Goal: Information Seeking & Learning: Learn about a topic

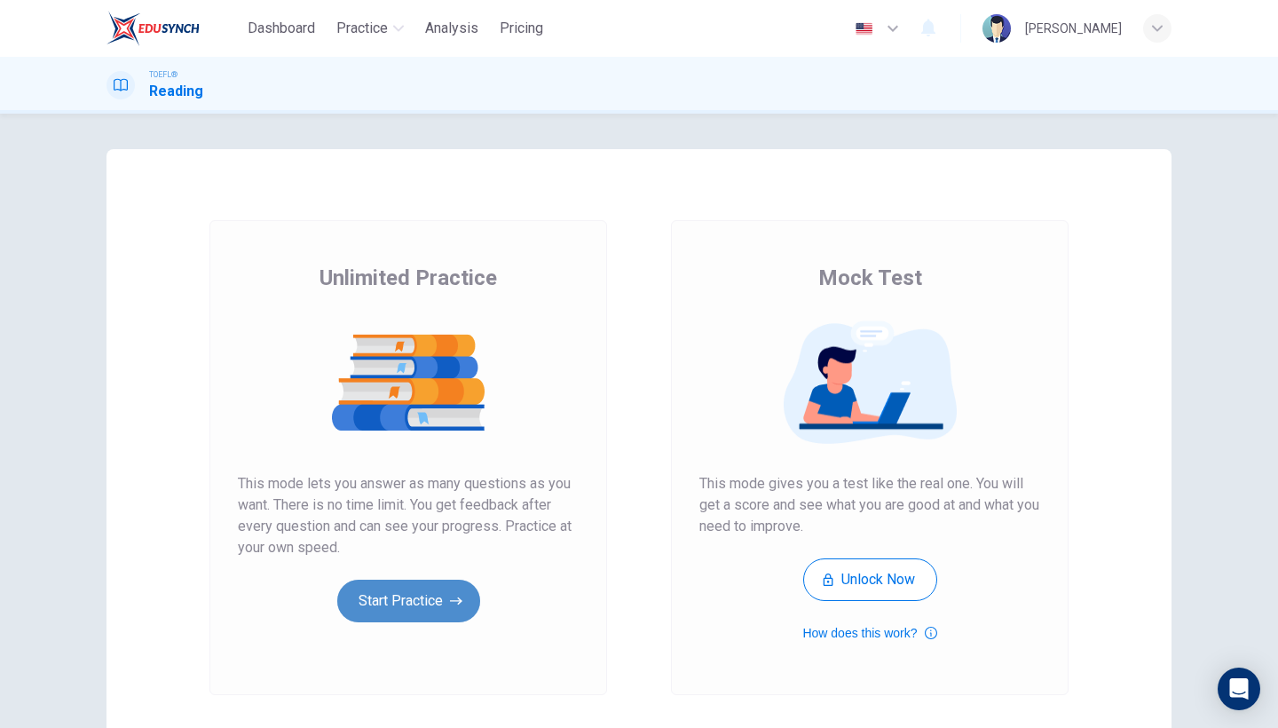
click at [408, 603] on button "Start Practice" at bounding box center [408, 600] width 143 height 43
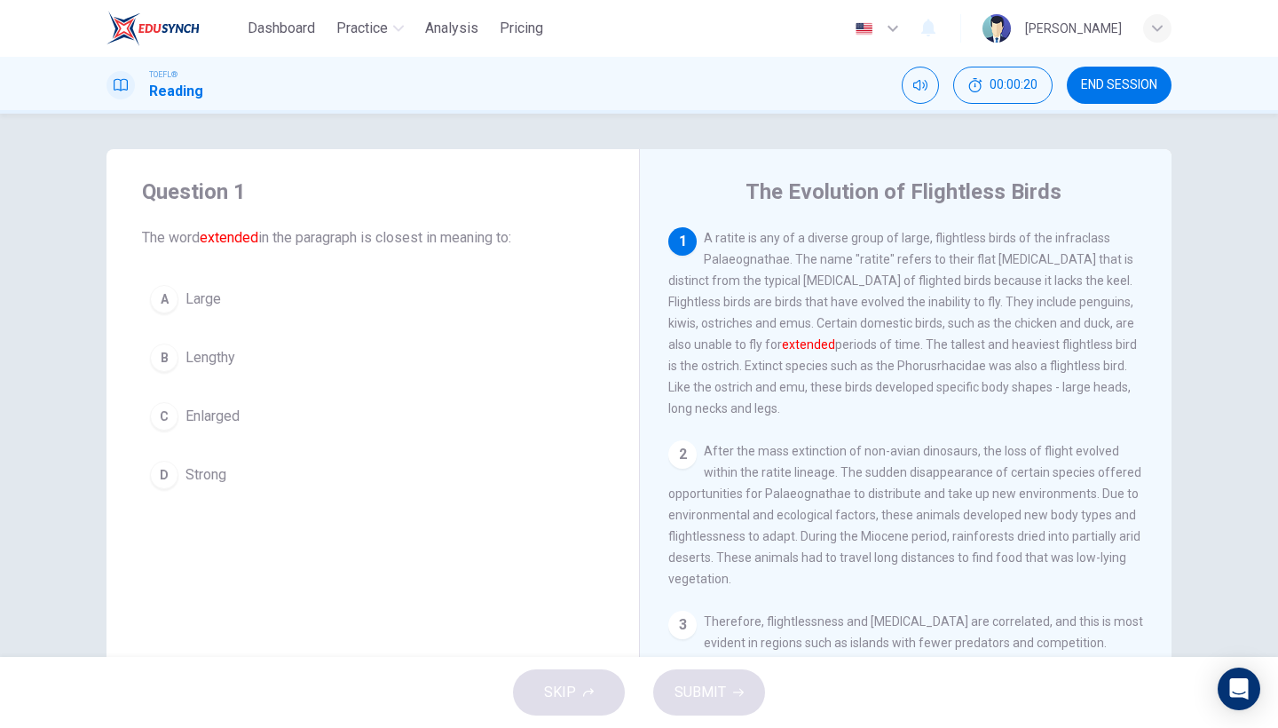
click at [194, 362] on span "Lengthy" at bounding box center [210, 357] width 50 height 21
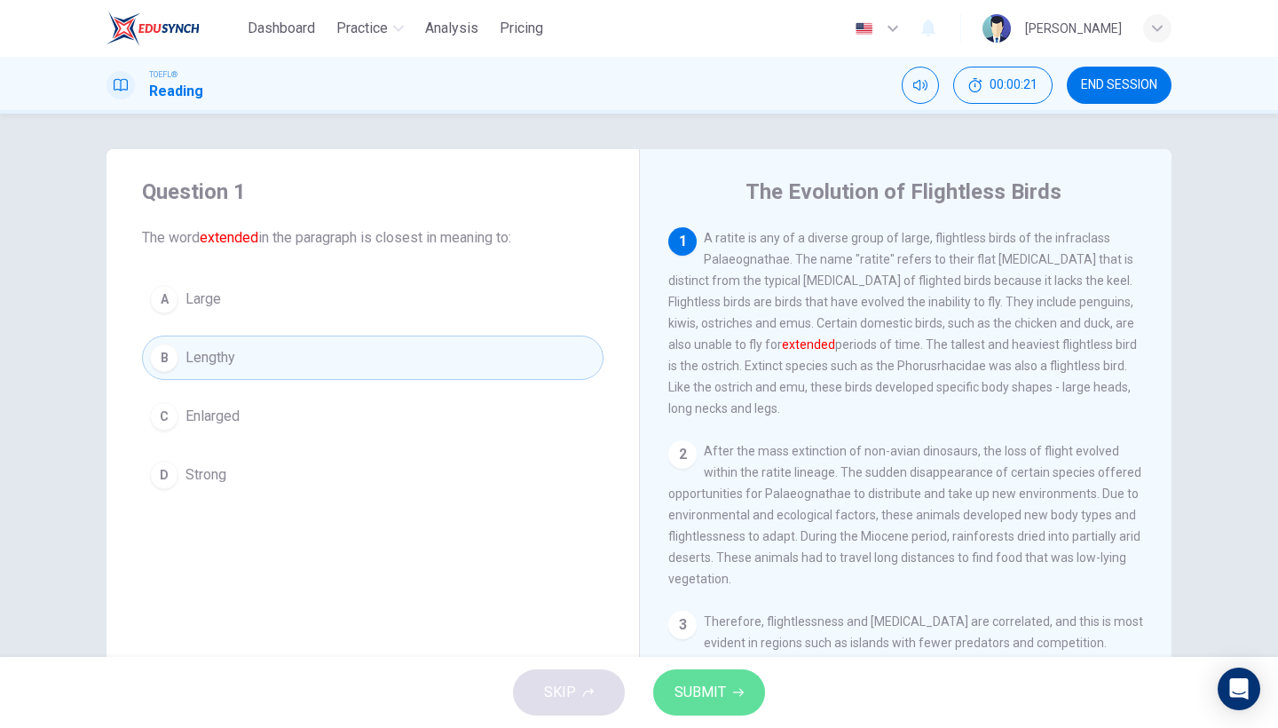
click at [721, 682] on span "SUBMIT" at bounding box center [699, 692] width 51 height 25
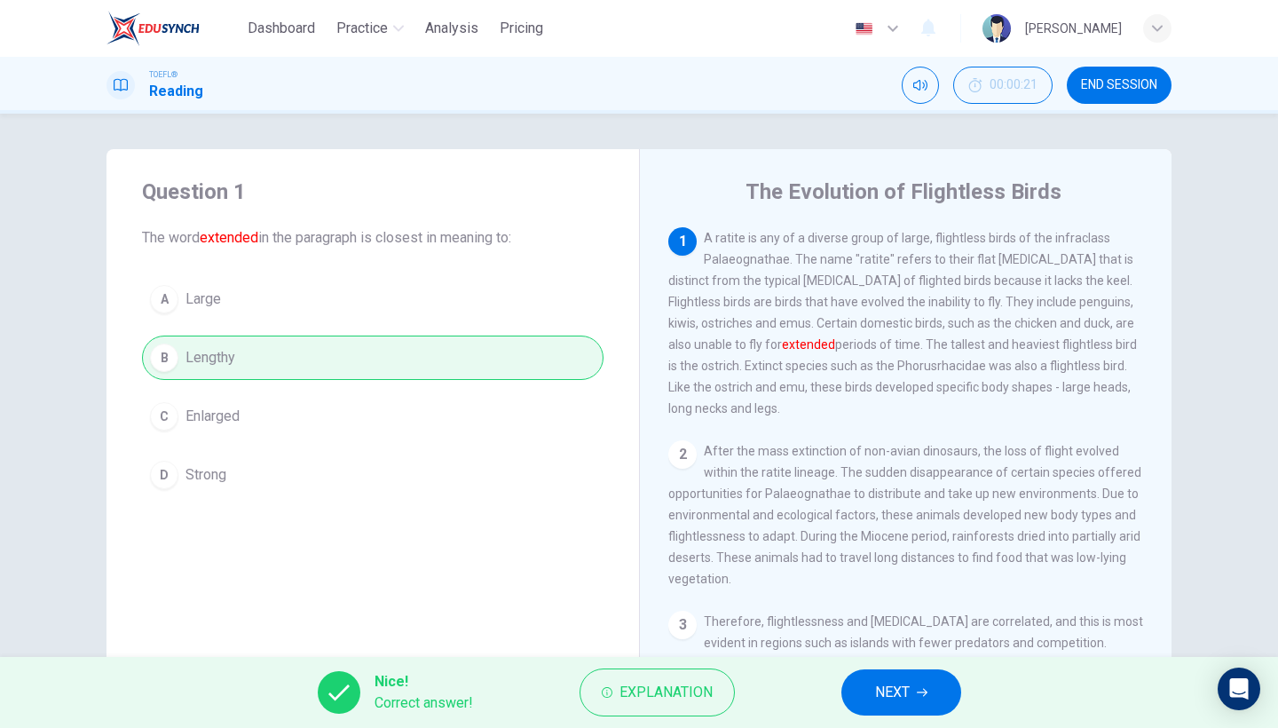
click at [932, 689] on button "NEXT" at bounding box center [901, 692] width 120 height 46
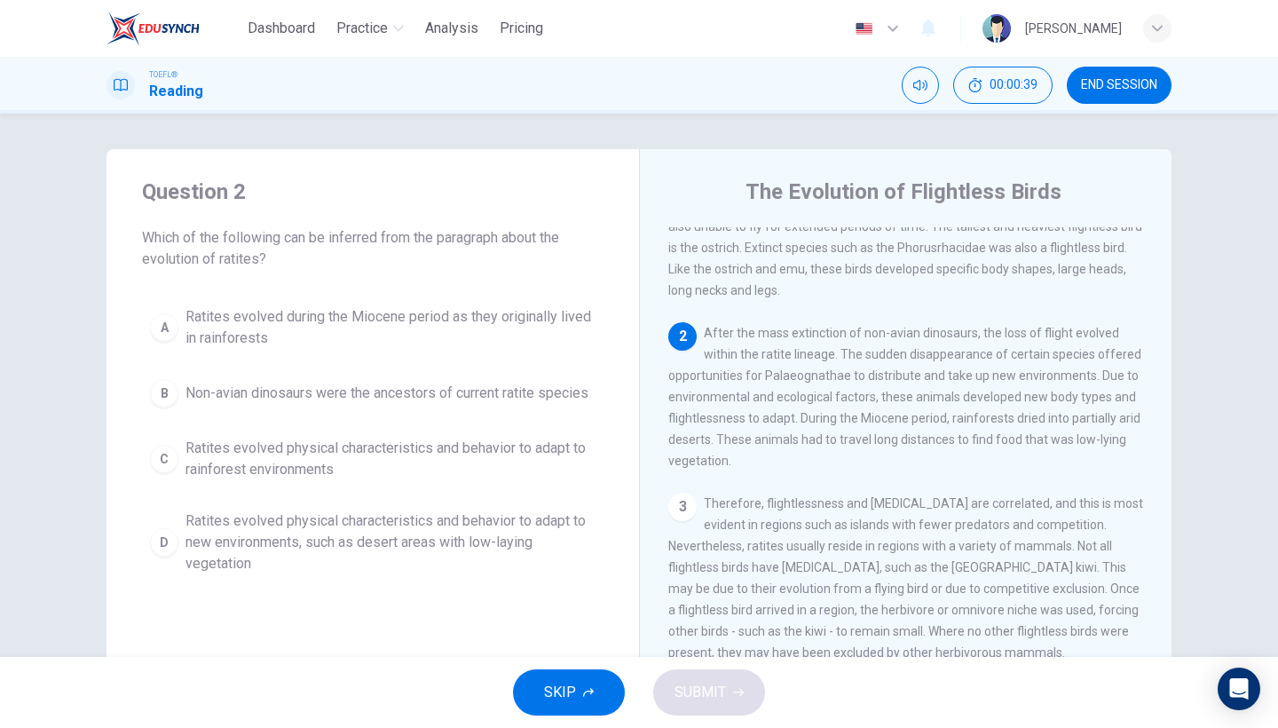
scroll to position [120, 0]
click at [313, 544] on span "Ratites evolved physical characteristics and behavior to adapt to new environme…" at bounding box center [390, 542] width 410 height 64
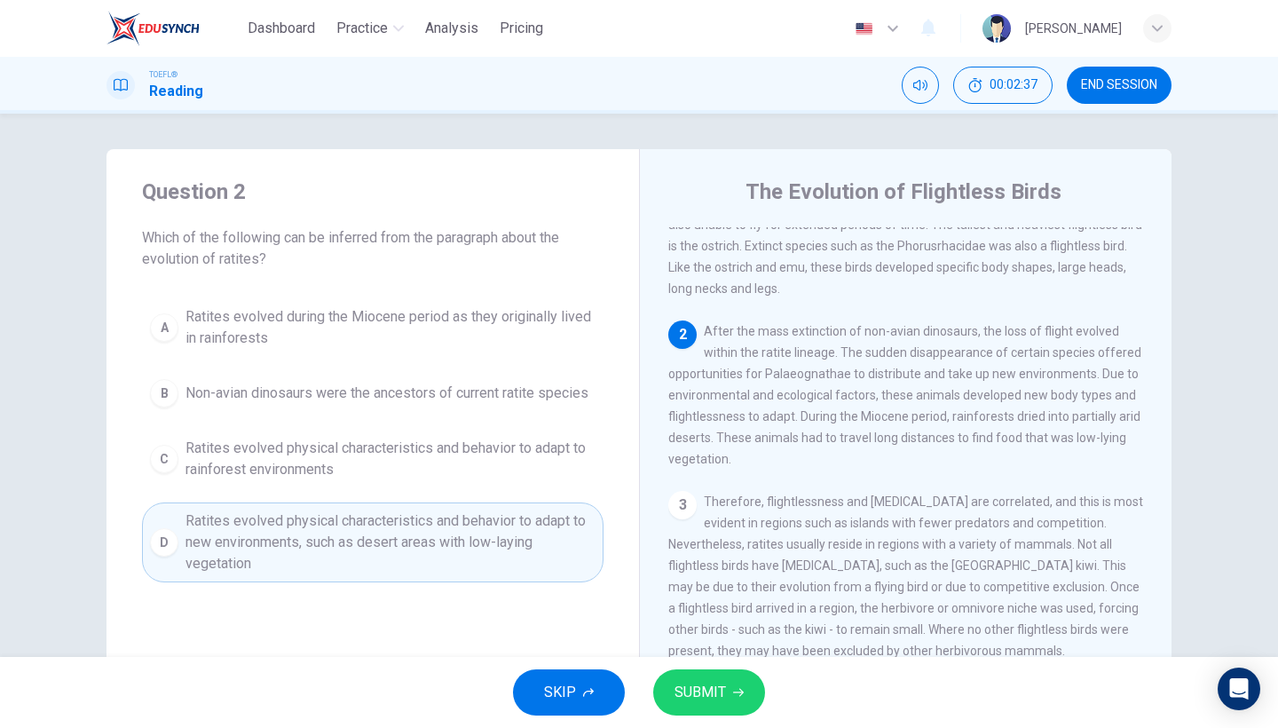
click at [746, 682] on button "SUBMIT" at bounding box center [709, 692] width 112 height 46
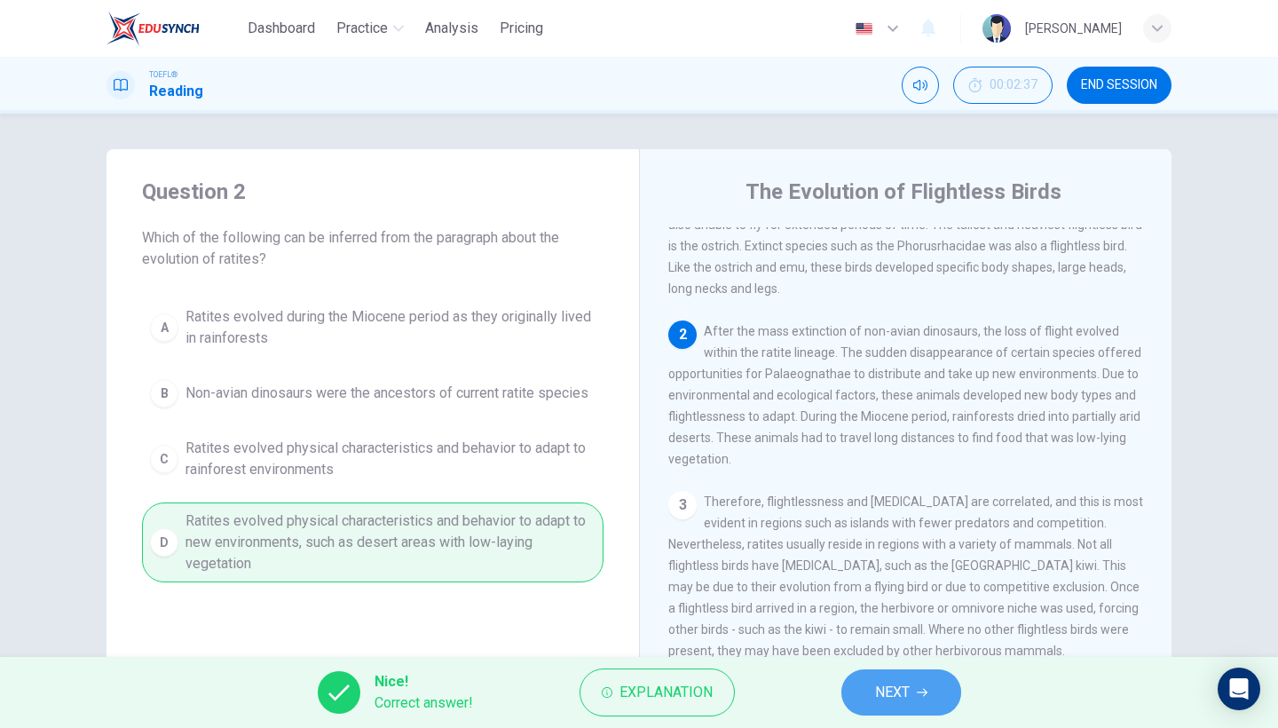
click at [873, 677] on button "NEXT" at bounding box center [901, 692] width 120 height 46
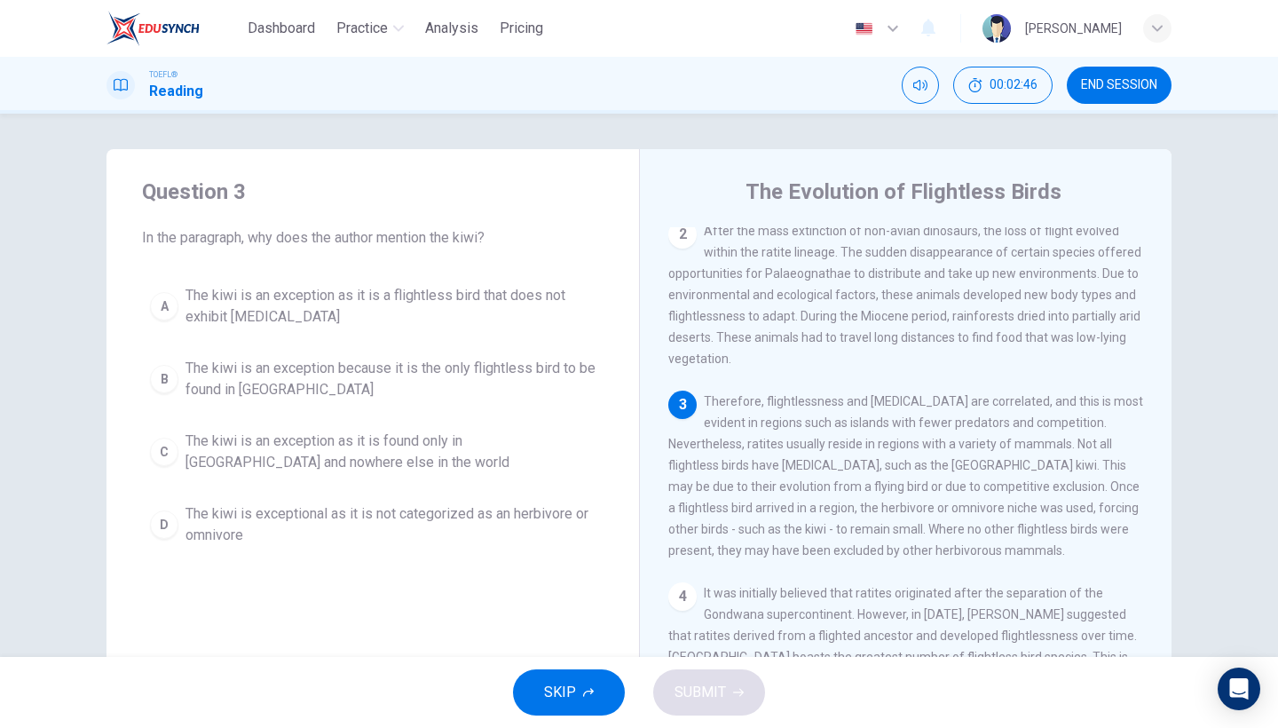
scroll to position [220, 0]
click at [447, 308] on span "The kiwi is an exception as it is a flightless bird that does not exhibit [MEDI…" at bounding box center [390, 306] width 410 height 43
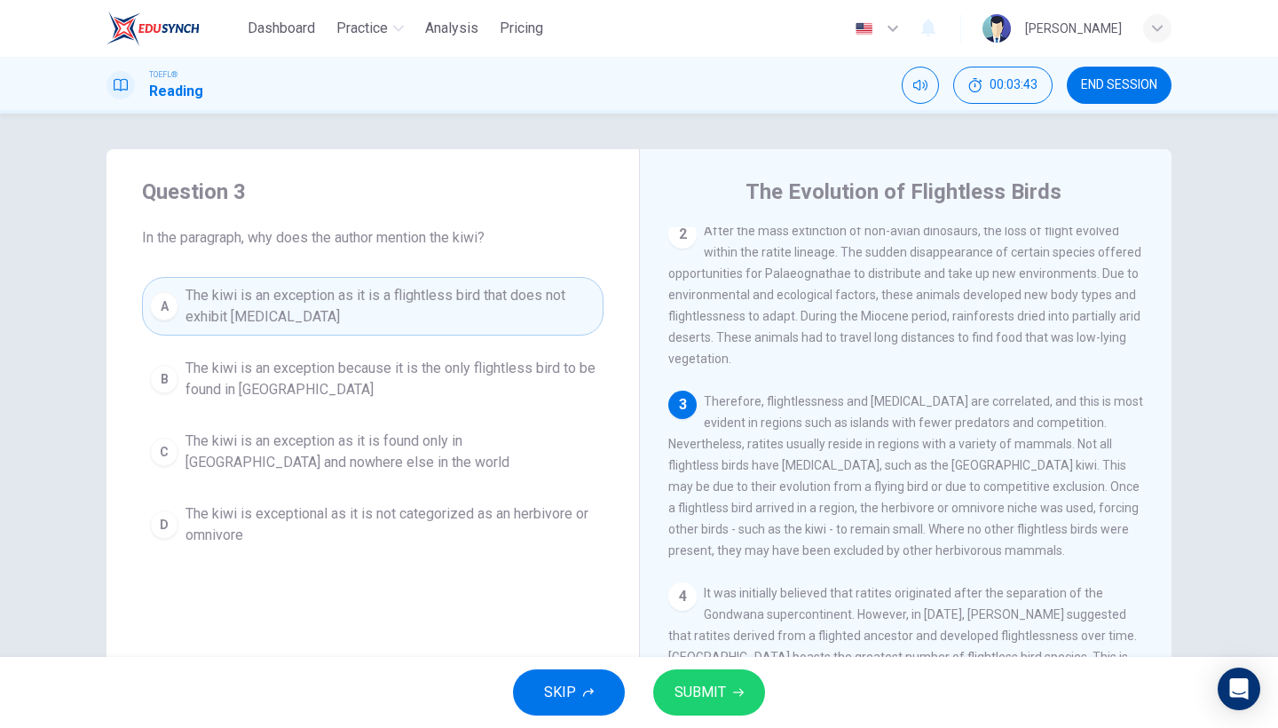
click at [377, 288] on span "The kiwi is an exception as it is a flightless bird that does not exhibit [MEDI…" at bounding box center [390, 306] width 410 height 43
click at [711, 679] on button "SUBMIT" at bounding box center [709, 692] width 112 height 46
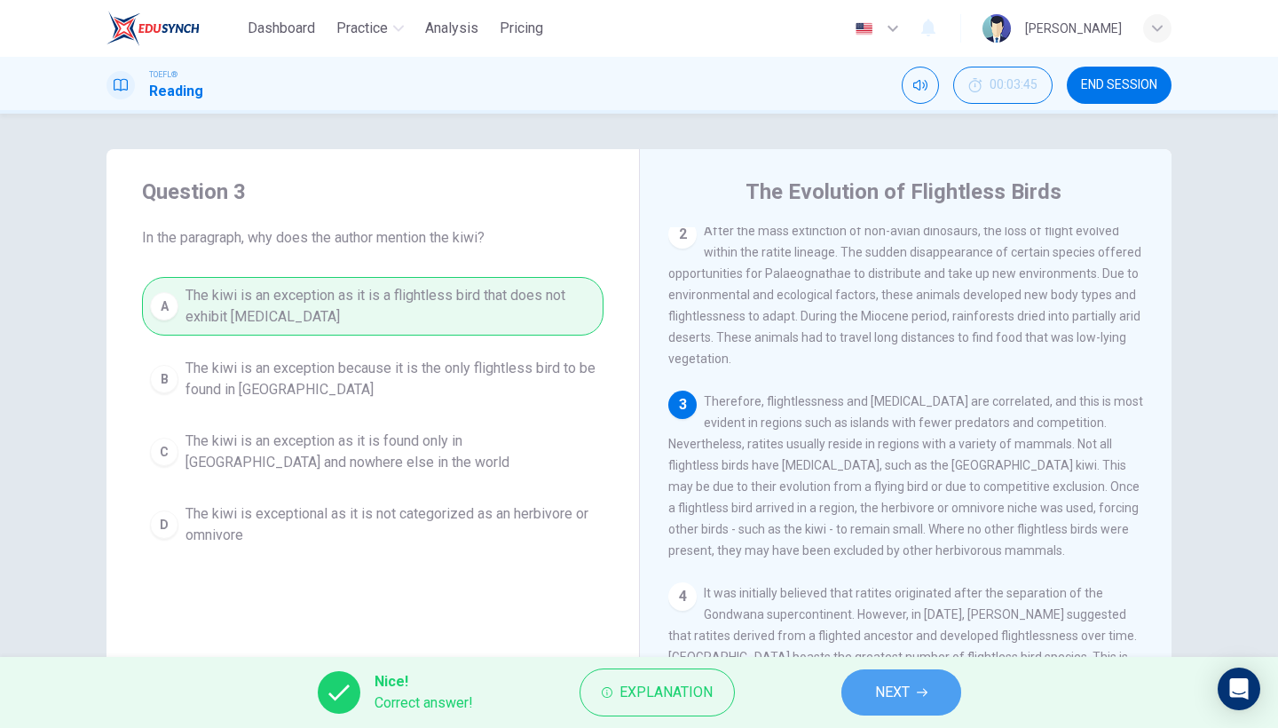
click at [861, 687] on button "NEXT" at bounding box center [901, 692] width 120 height 46
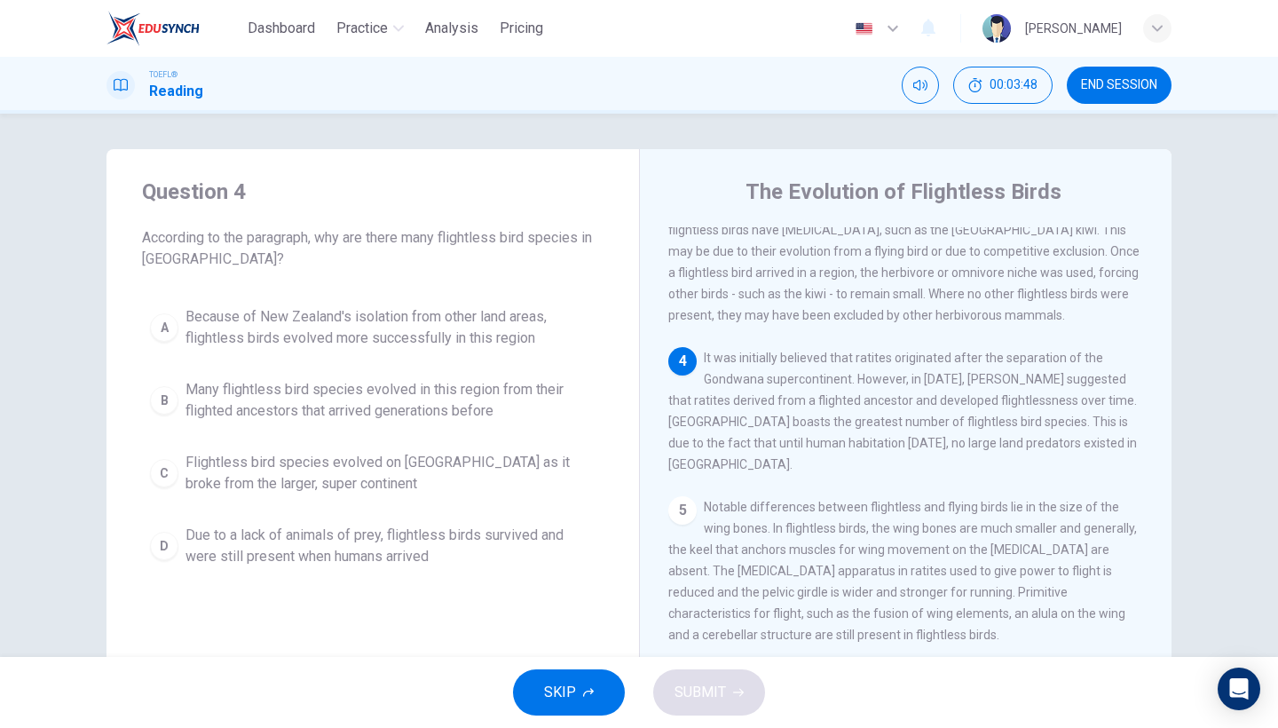
scroll to position [455, 0]
click at [418, 540] on span "Due to a lack of animals of prey, flightless birds survived and were still pres…" at bounding box center [390, 545] width 410 height 43
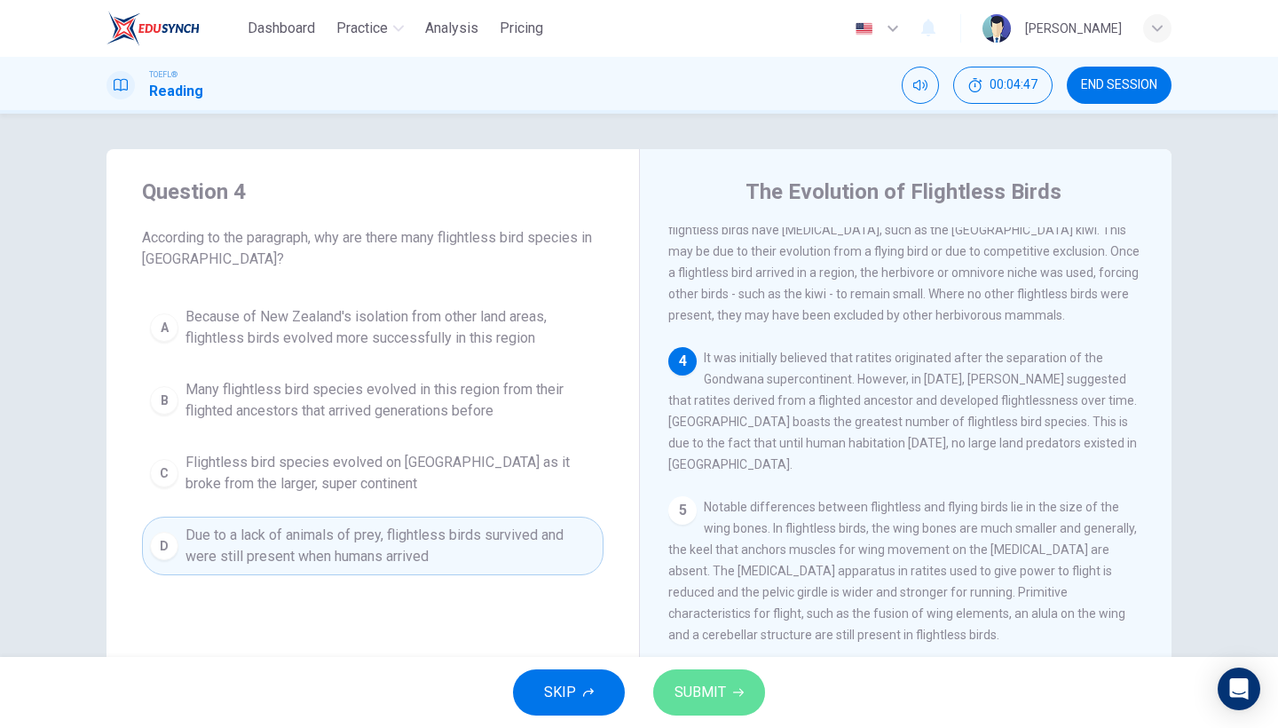
click at [707, 679] on button "SUBMIT" at bounding box center [709, 692] width 112 height 46
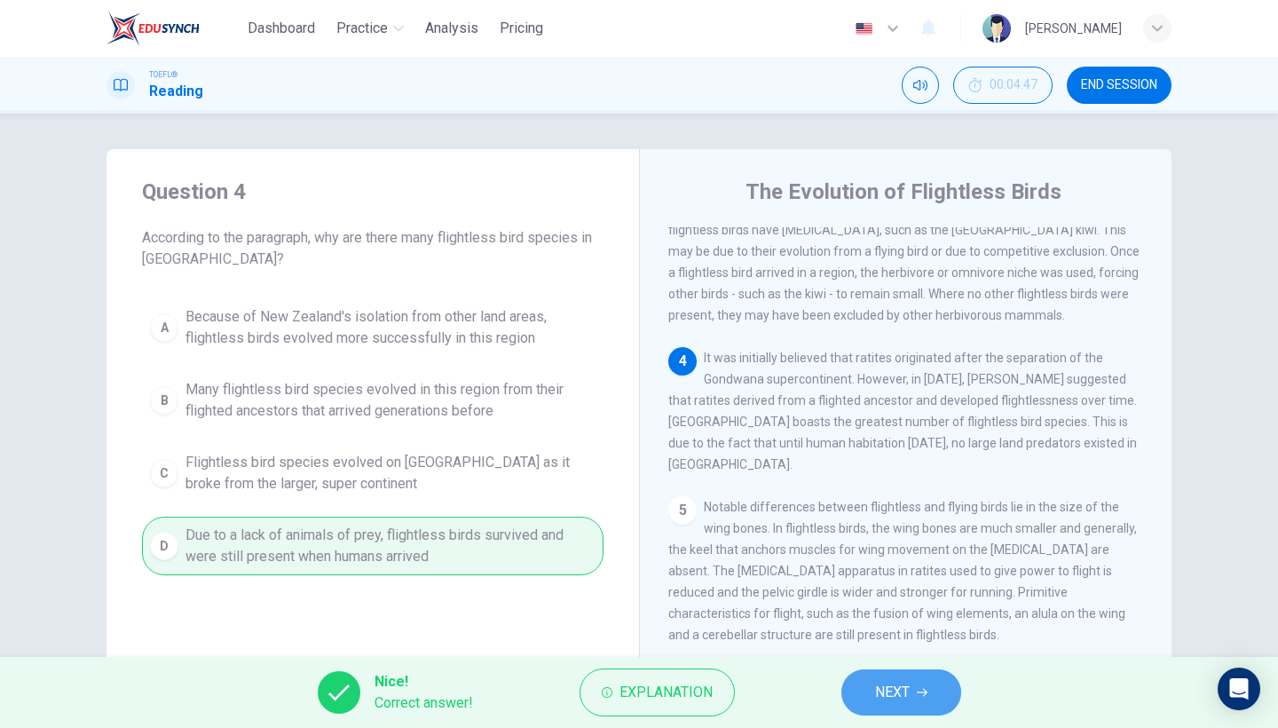
click at [873, 704] on button "NEXT" at bounding box center [901, 692] width 120 height 46
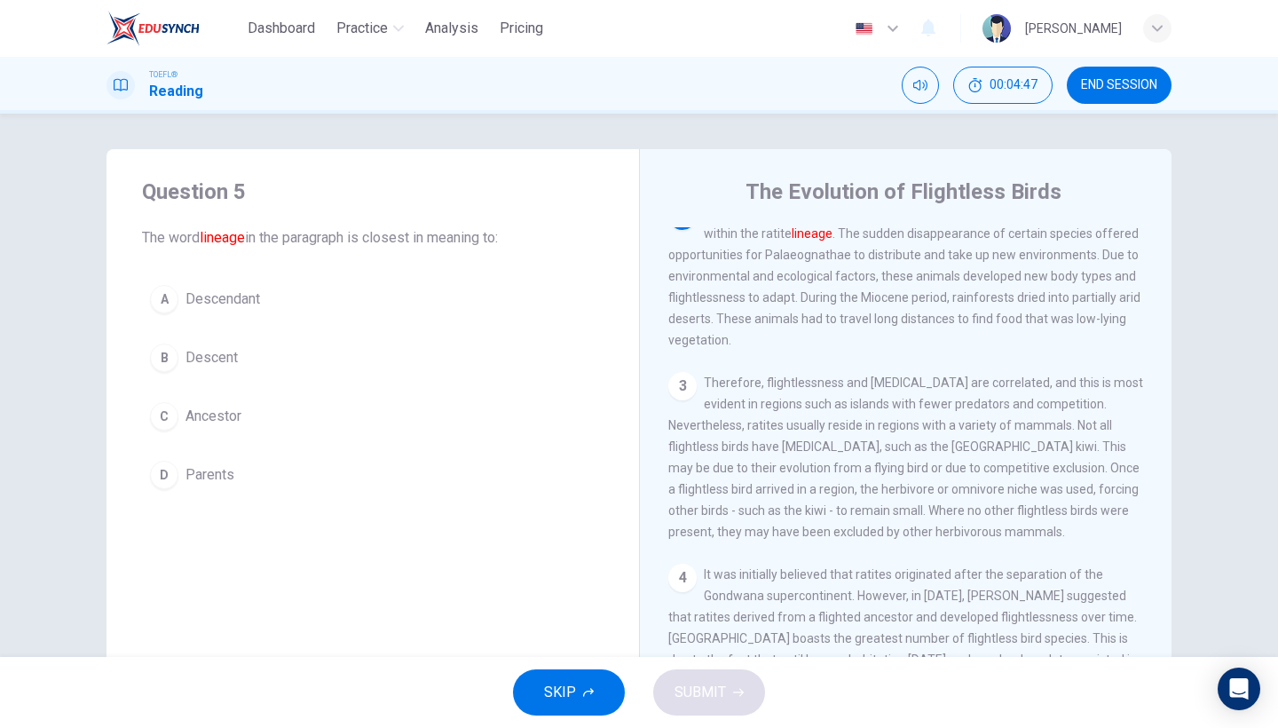
scroll to position [192, 0]
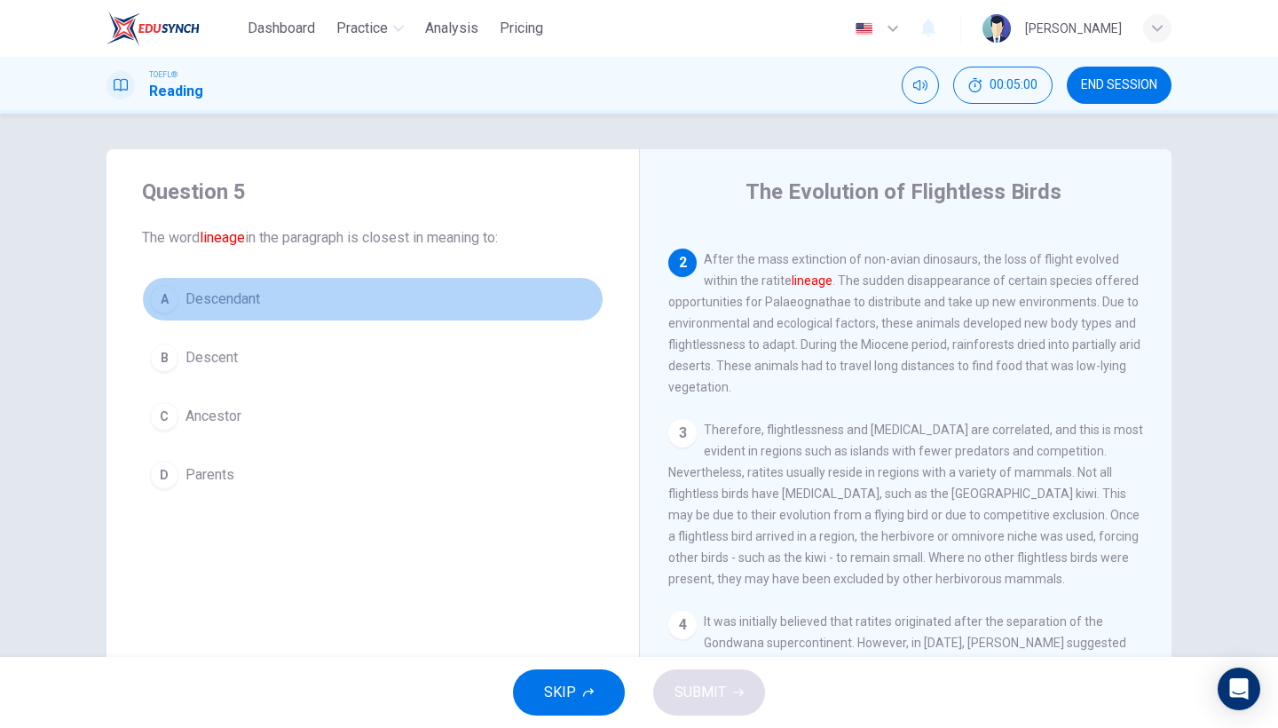
click at [229, 313] on button "A Descendant" at bounding box center [372, 299] width 461 height 44
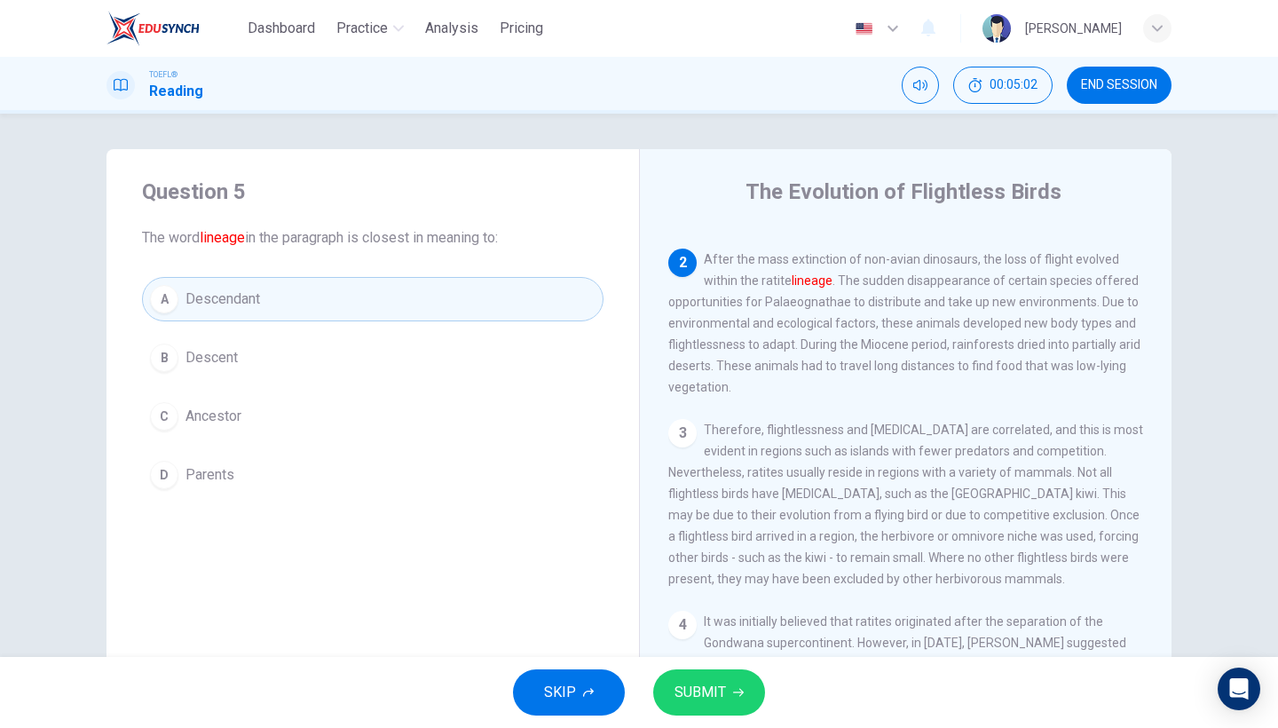
click at [698, 686] on span "SUBMIT" at bounding box center [699, 692] width 51 height 25
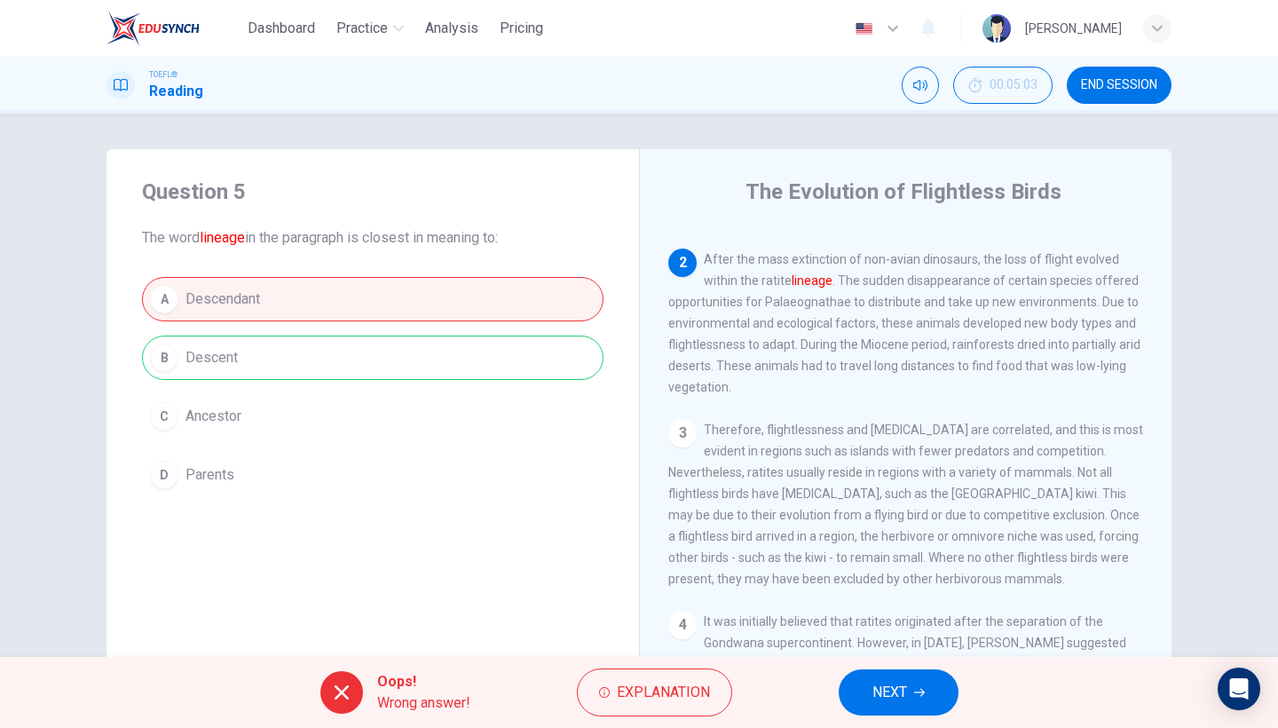
click at [923, 683] on button "NEXT" at bounding box center [899, 692] width 120 height 46
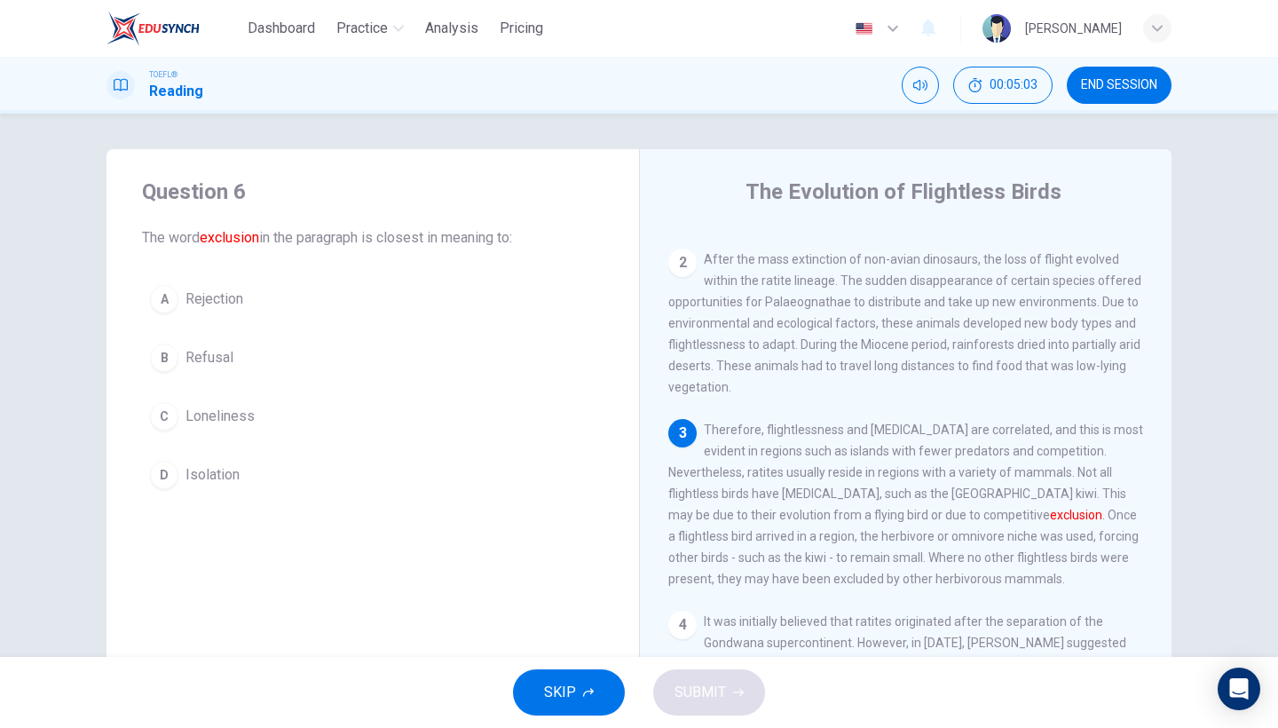
scroll to position [200, 0]
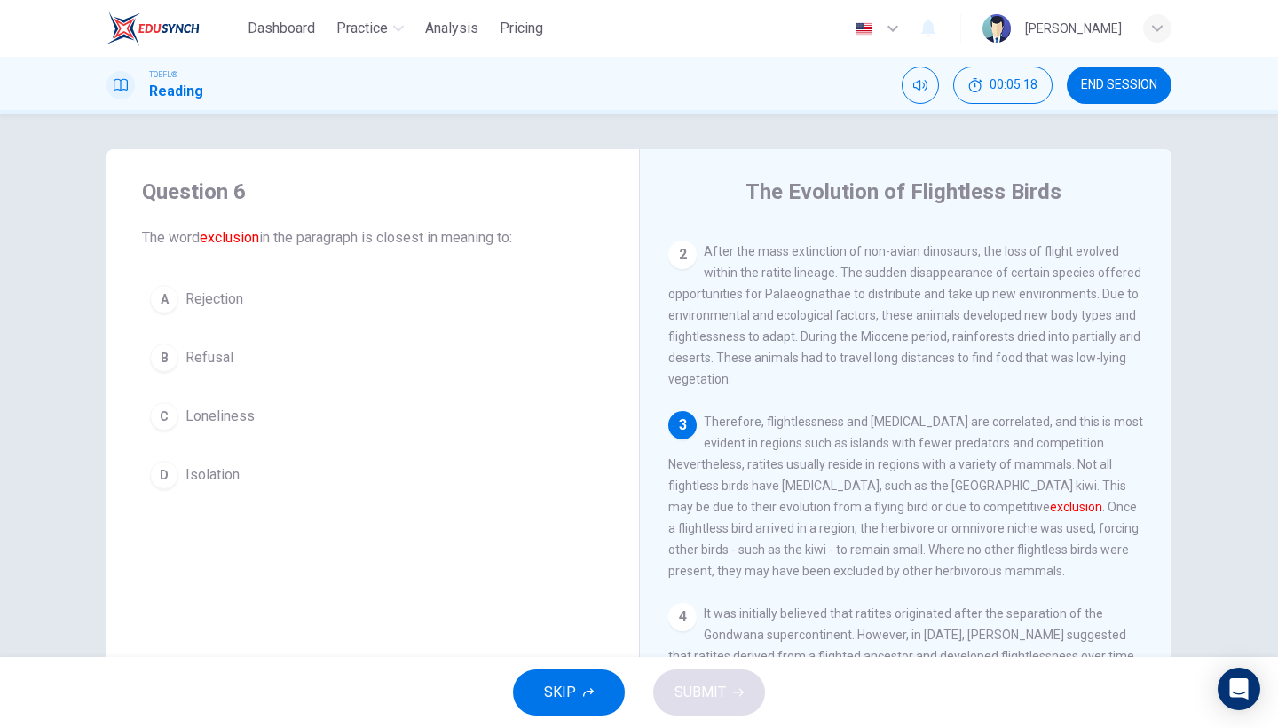
click at [201, 302] on span "Rejection" at bounding box center [214, 298] width 58 height 21
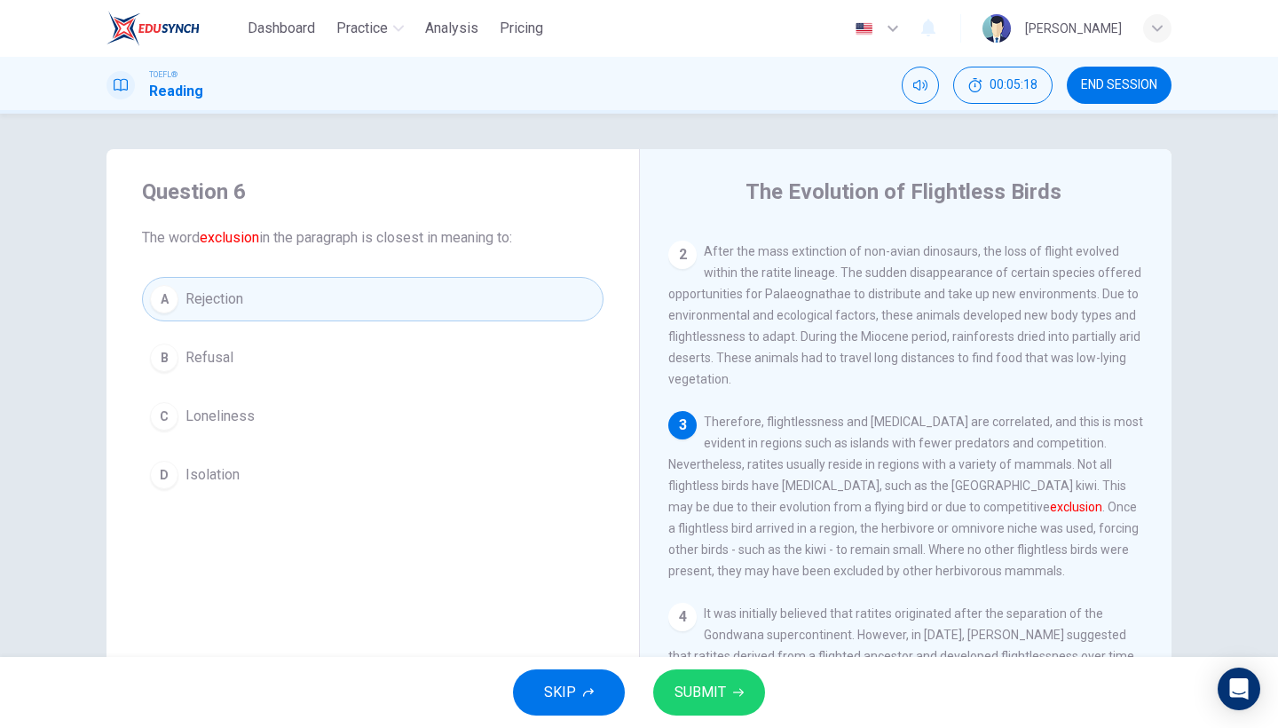
click at [686, 679] on button "SUBMIT" at bounding box center [709, 692] width 112 height 46
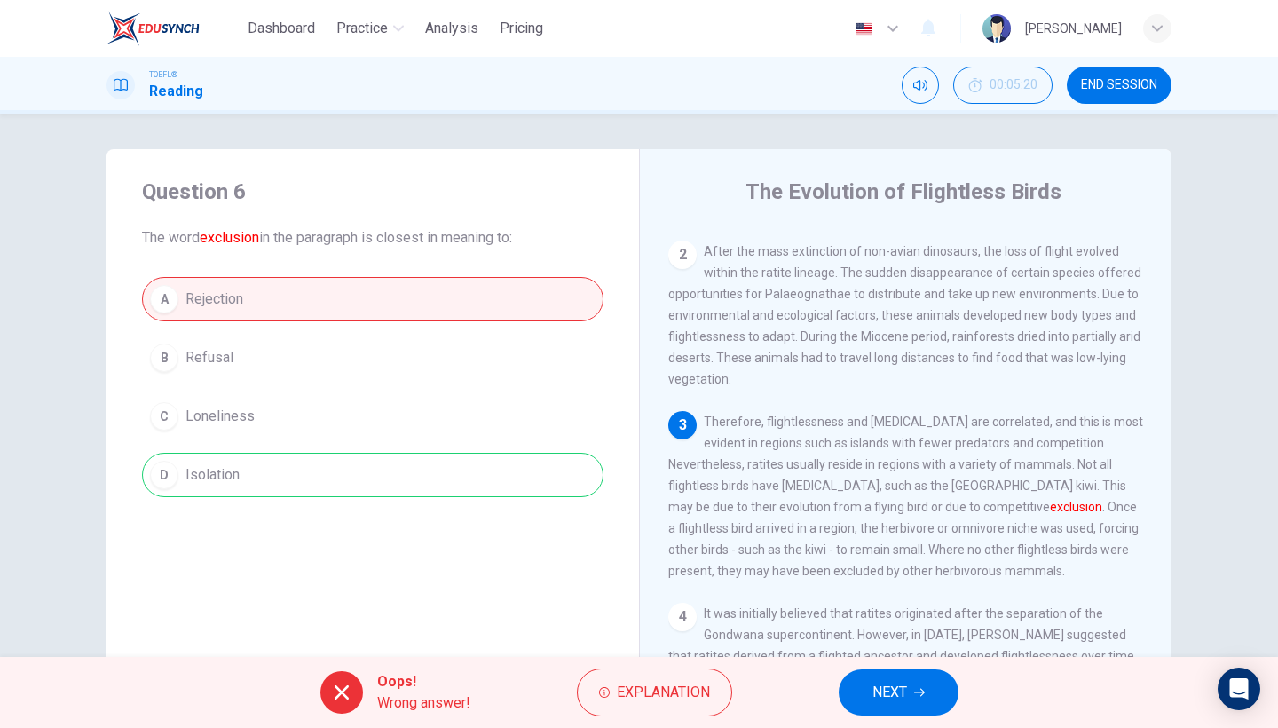
click at [877, 684] on span "NEXT" at bounding box center [889, 692] width 35 height 25
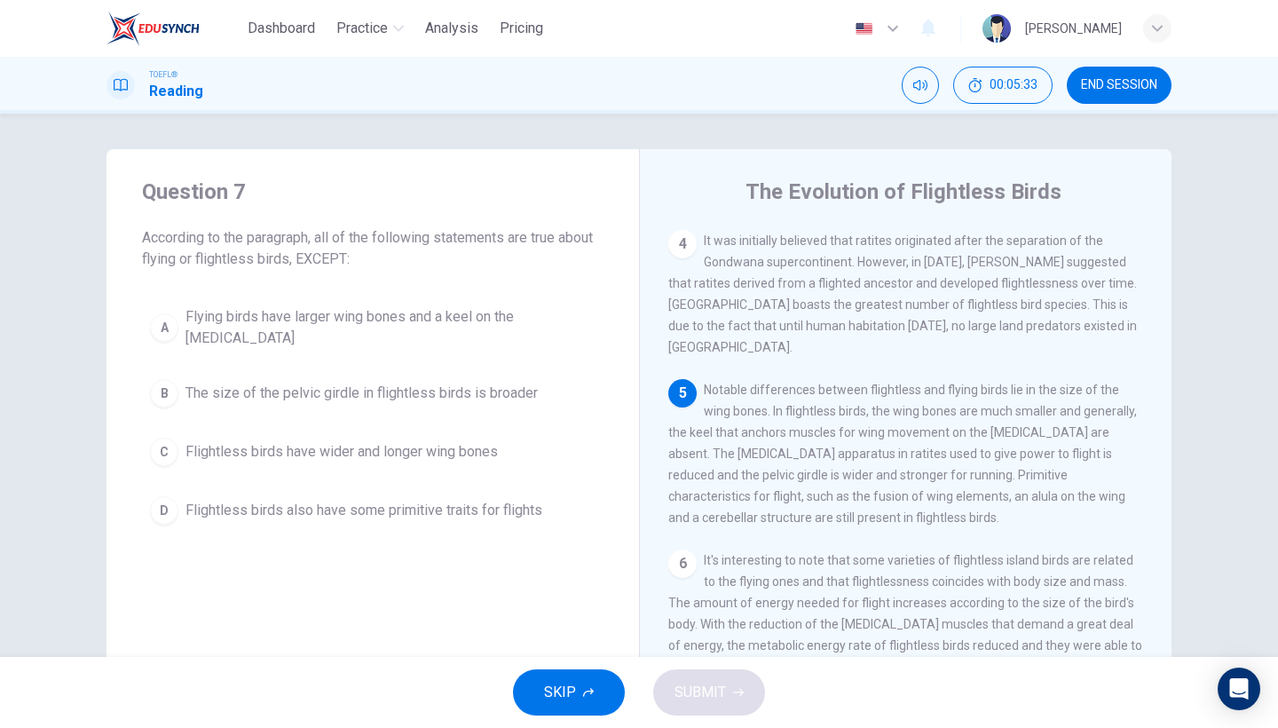
scroll to position [571, 0]
drag, startPoint x: 816, startPoint y: 392, endPoint x: 861, endPoint y: 399, distance: 44.9
click at [861, 399] on div "5 Notable differences between flightless and flying birds lie in the size of th…" at bounding box center [906, 454] width 476 height 149
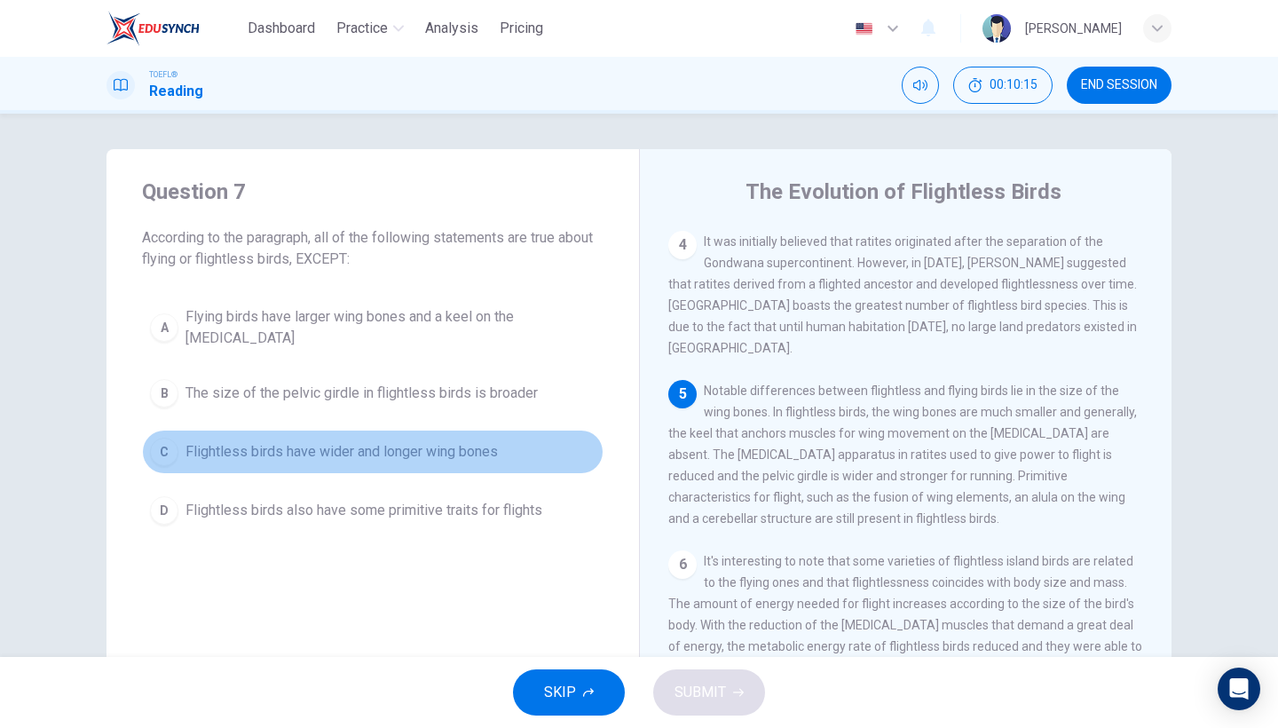
click at [472, 455] on button "C Flightless birds have wider and longer wing bones" at bounding box center [372, 452] width 461 height 44
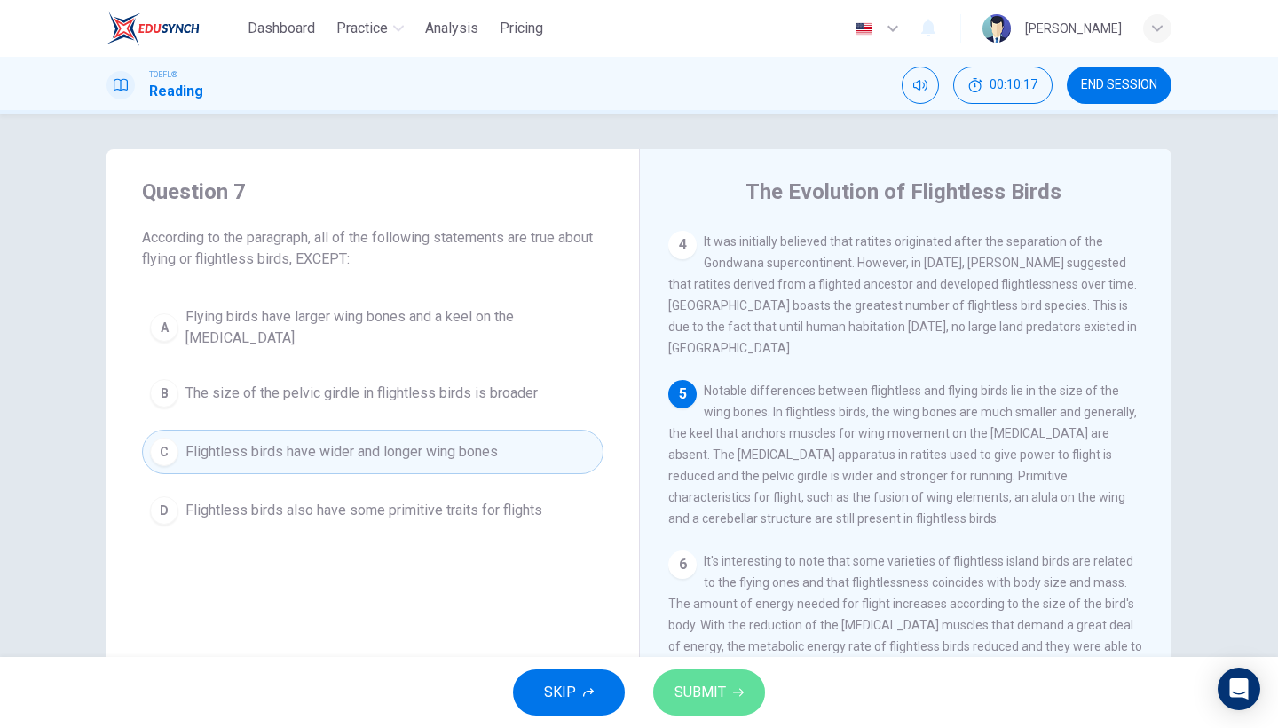
click at [714, 695] on span "SUBMIT" at bounding box center [699, 692] width 51 height 25
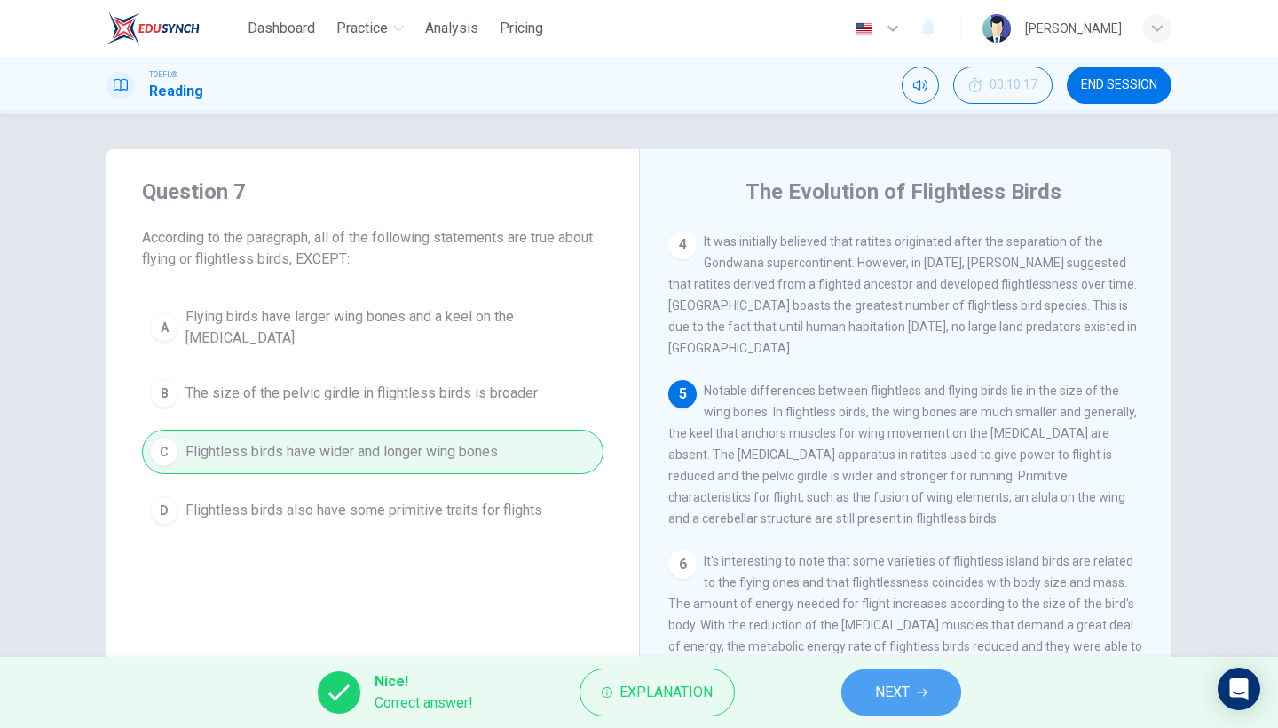
click at [901, 698] on span "NEXT" at bounding box center [892, 692] width 35 height 25
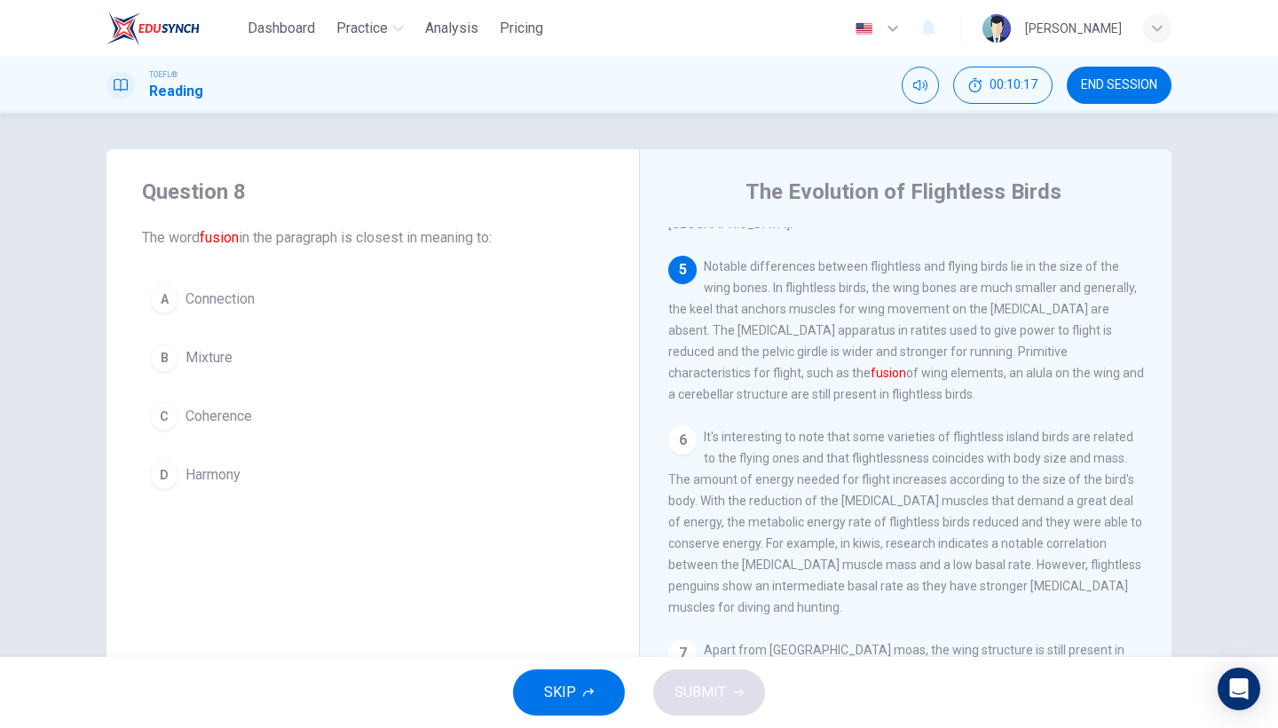
scroll to position [703, 0]
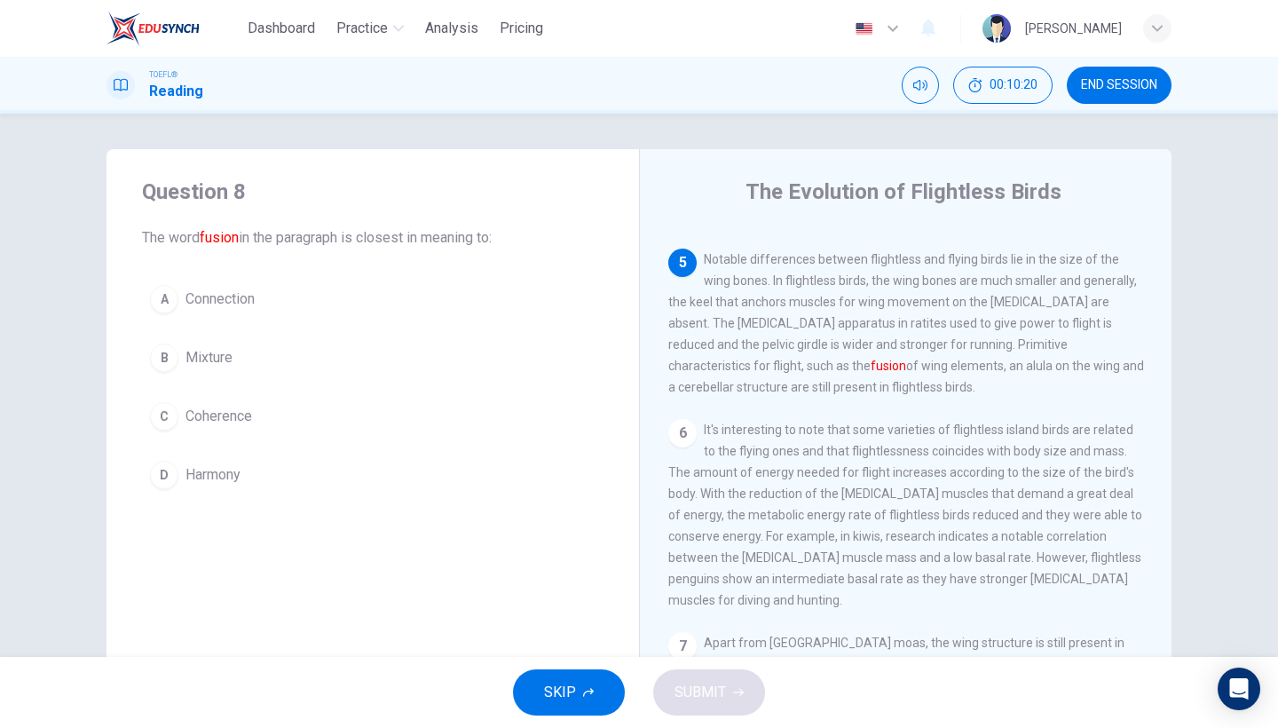
click at [291, 292] on button "A Connection" at bounding box center [372, 299] width 461 height 44
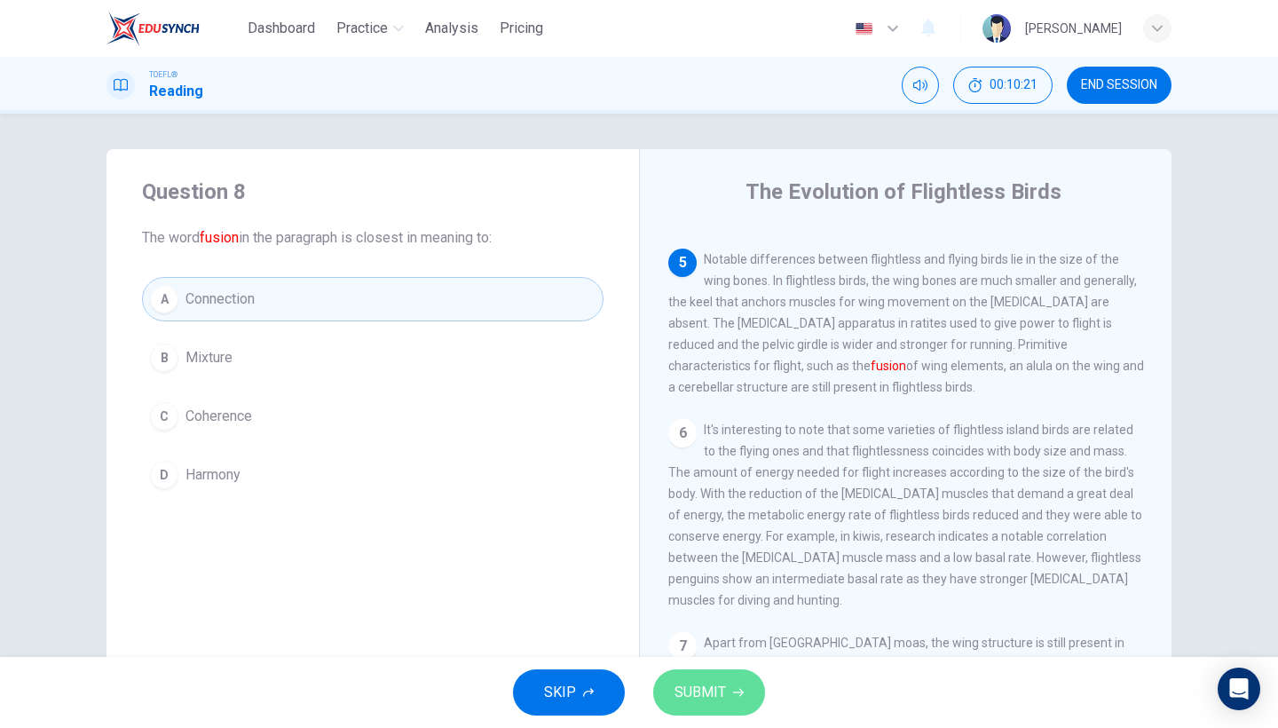
click at [676, 692] on span "SUBMIT" at bounding box center [699, 692] width 51 height 25
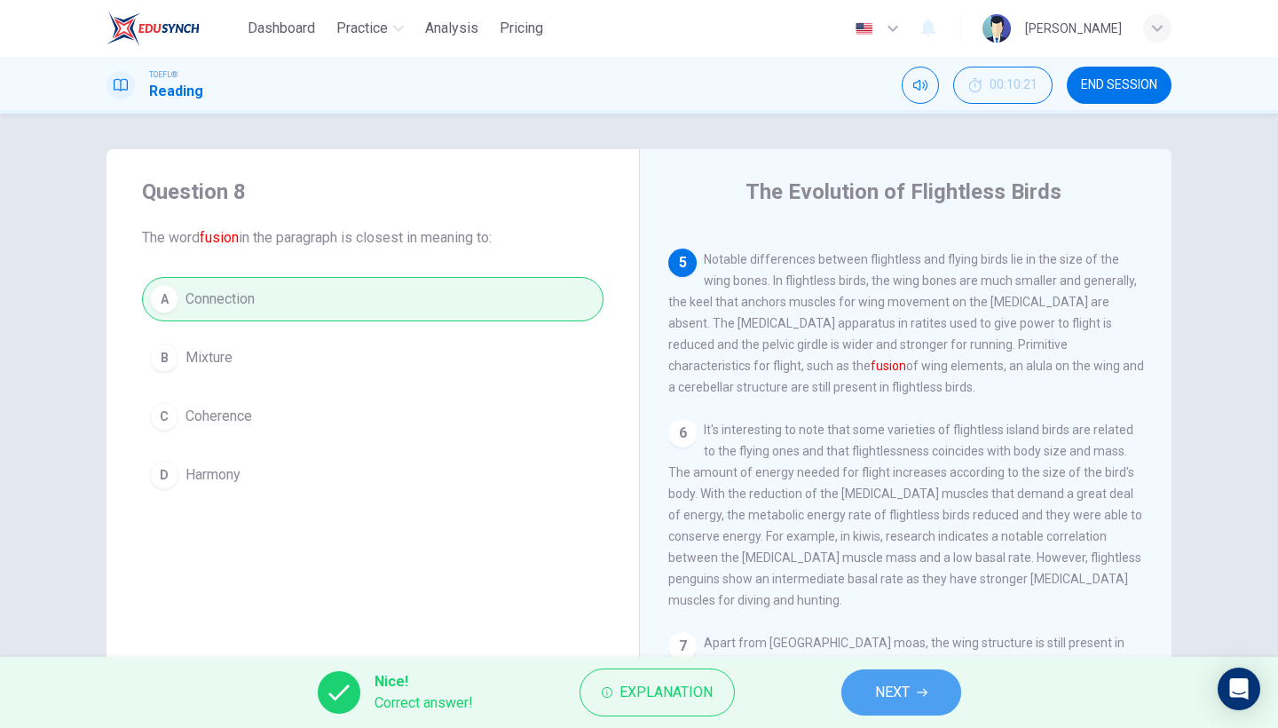
click at [866, 697] on button "NEXT" at bounding box center [901, 692] width 120 height 46
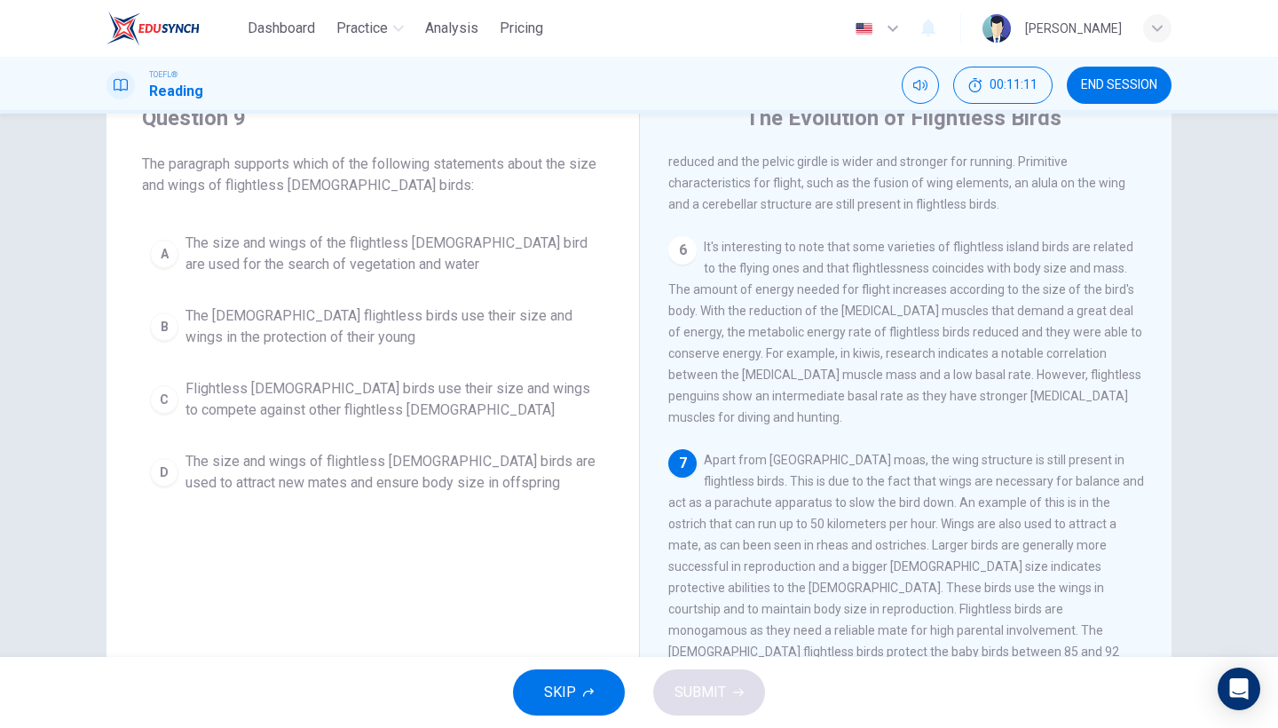
scroll to position [810, 0]
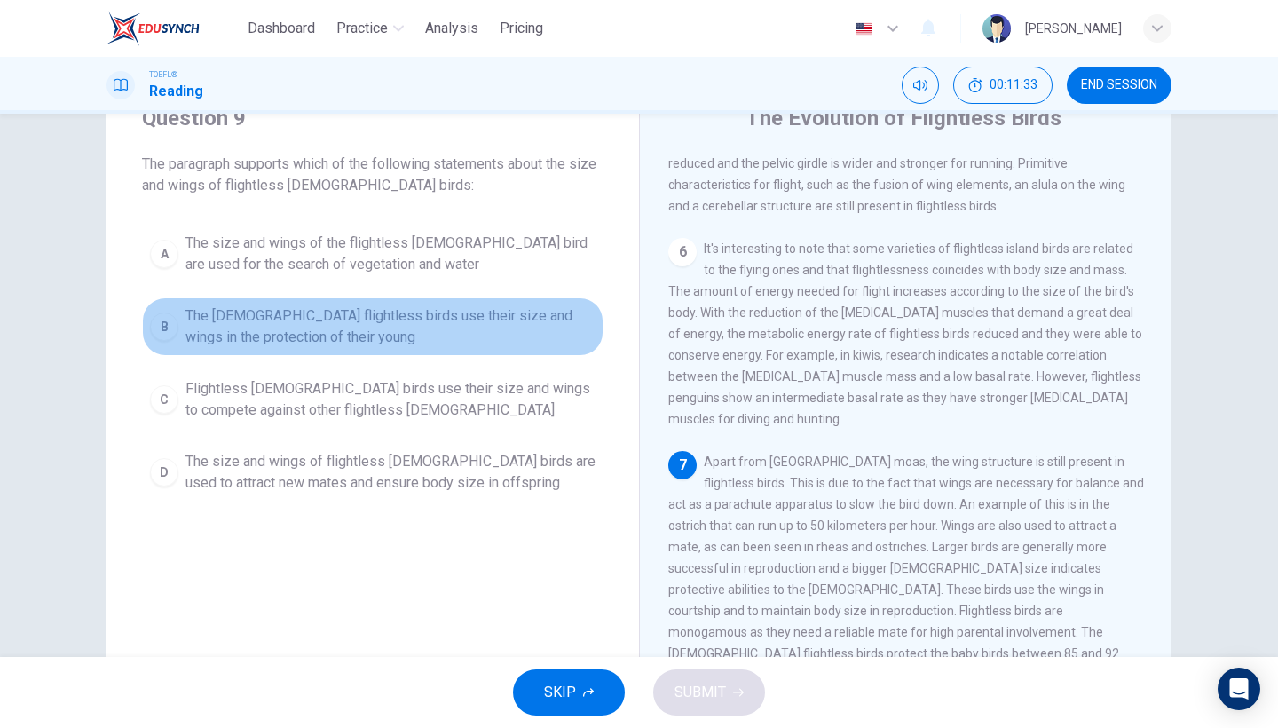
click at [485, 298] on button "B The [DEMOGRAPHIC_DATA] flightless birds use their size and wings in the prote…" at bounding box center [372, 326] width 461 height 59
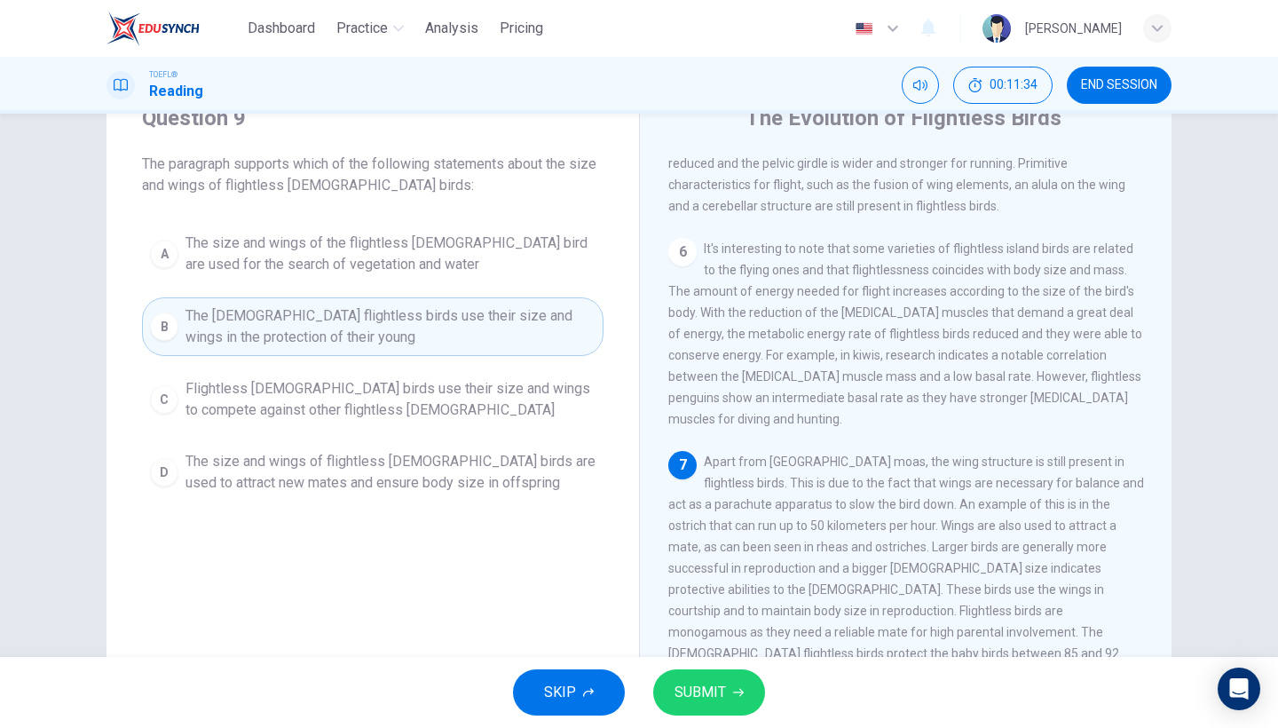
click at [722, 681] on span "SUBMIT" at bounding box center [699, 692] width 51 height 25
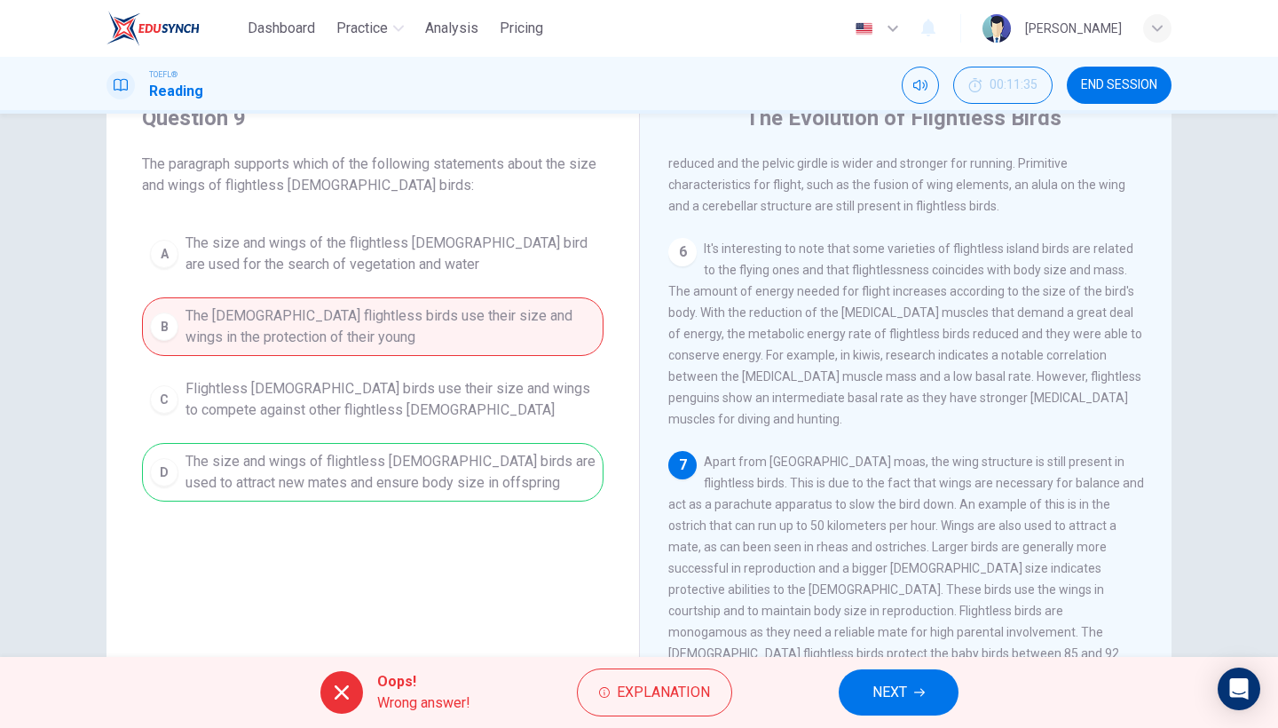
click at [902, 690] on span "NEXT" at bounding box center [889, 692] width 35 height 25
click at [902, 690] on div "Oops! Wrong answer! Explanation NEXT" at bounding box center [639, 692] width 1278 height 71
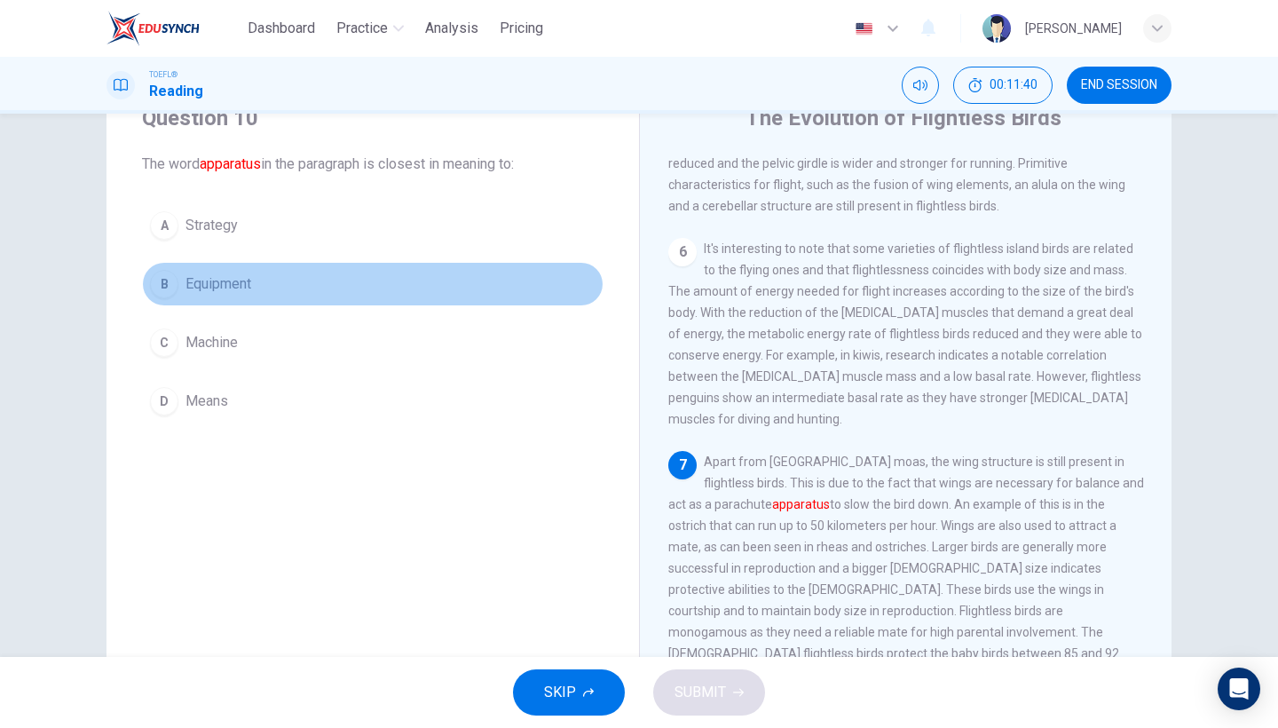
click at [289, 296] on button "B Equipment" at bounding box center [372, 284] width 461 height 44
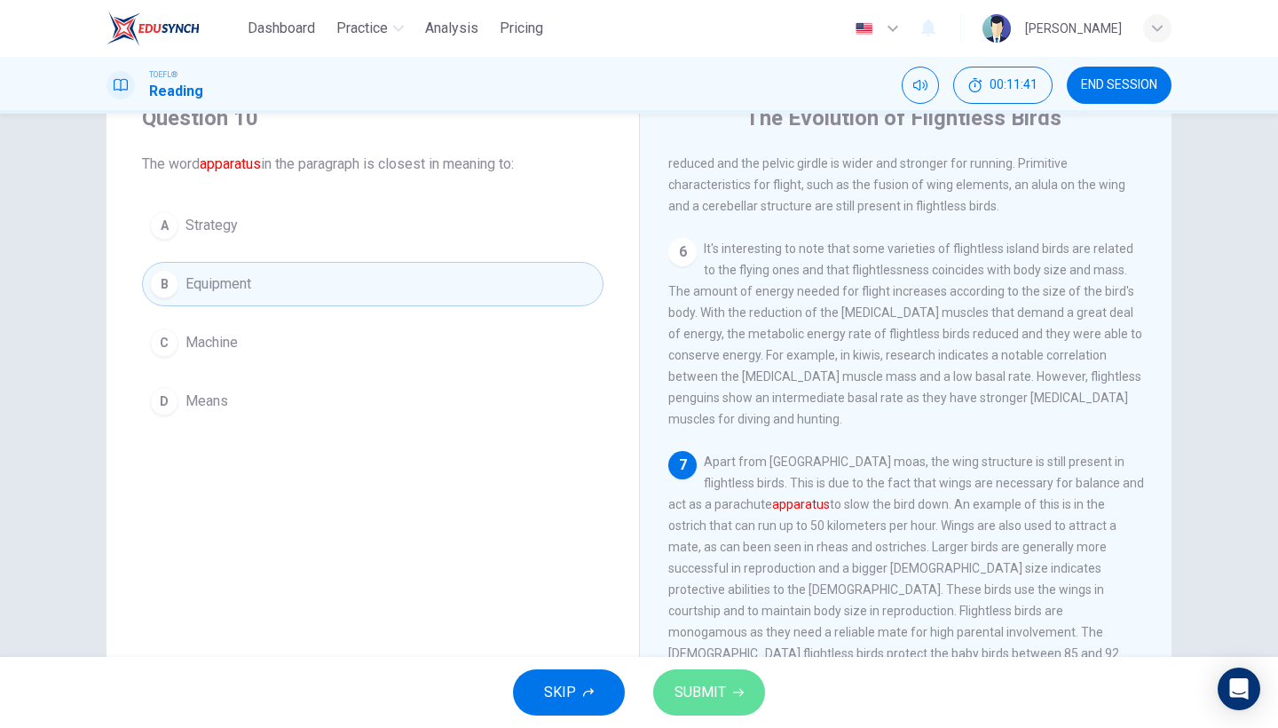
click at [708, 684] on span "SUBMIT" at bounding box center [699, 692] width 51 height 25
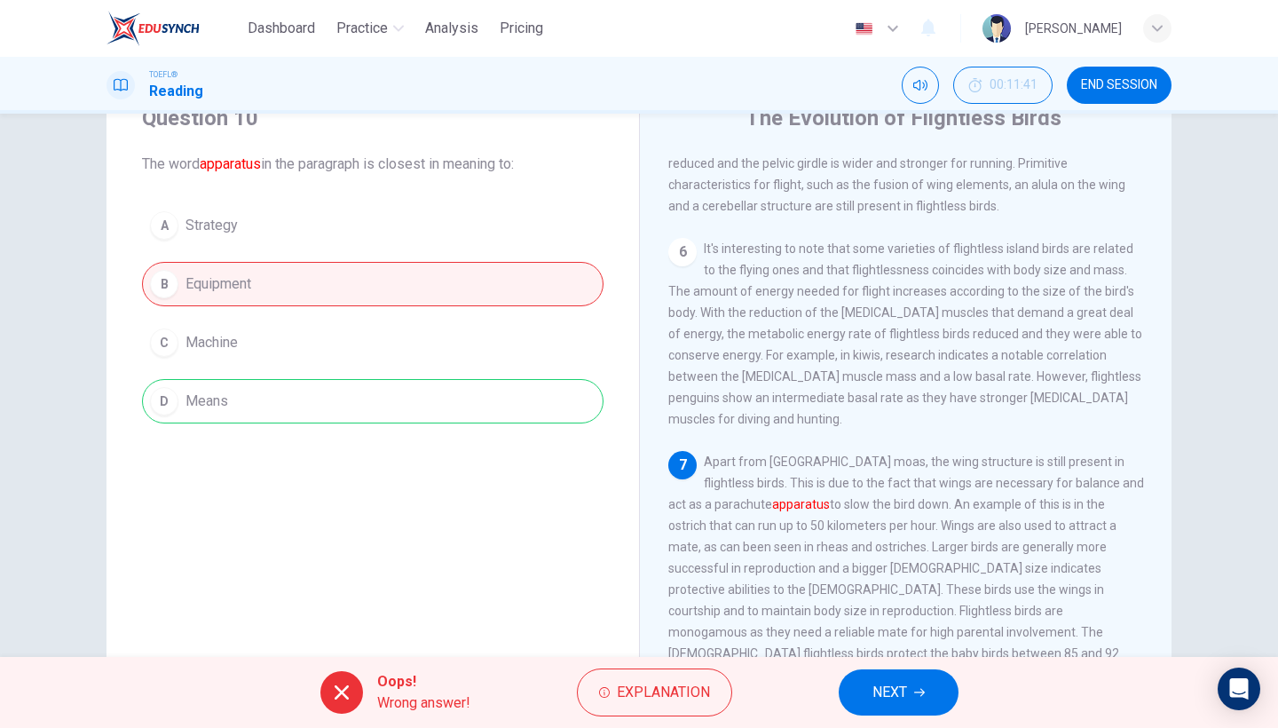
click at [905, 700] on span "NEXT" at bounding box center [889, 692] width 35 height 25
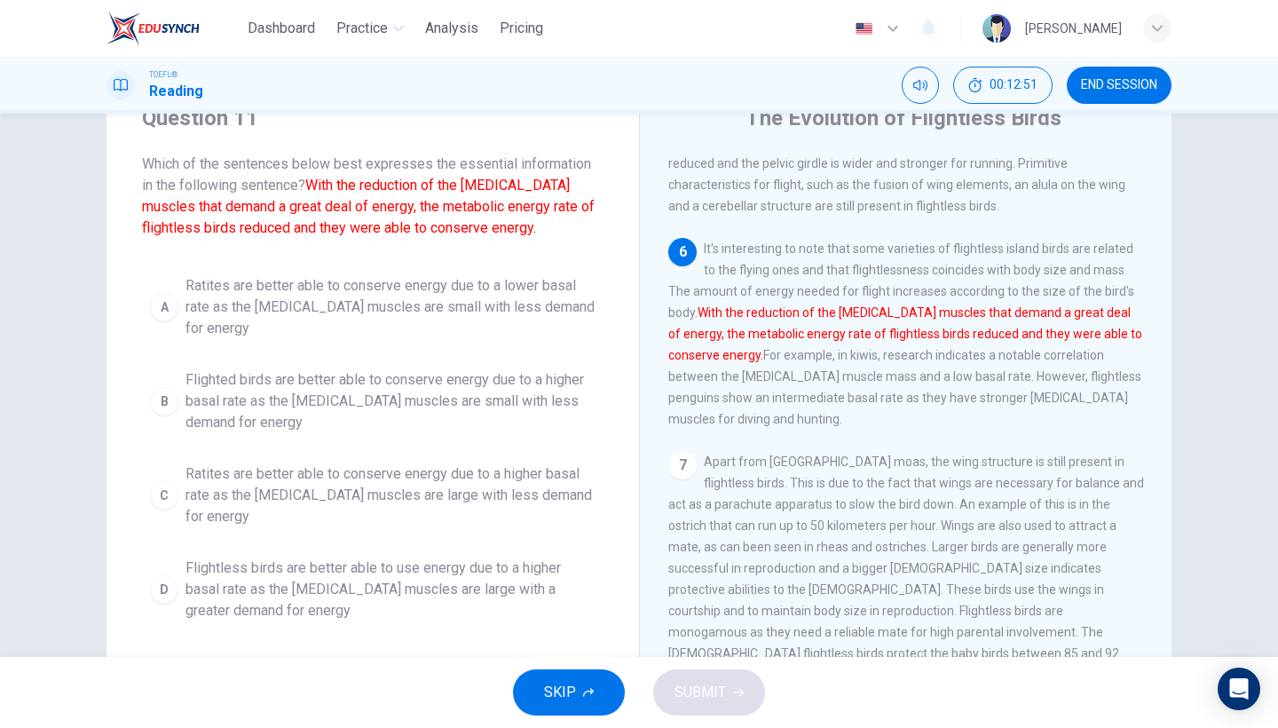
click at [453, 414] on span "Flighted birds are better able to conserve energy due to a higher basal rate as…" at bounding box center [390, 401] width 410 height 64
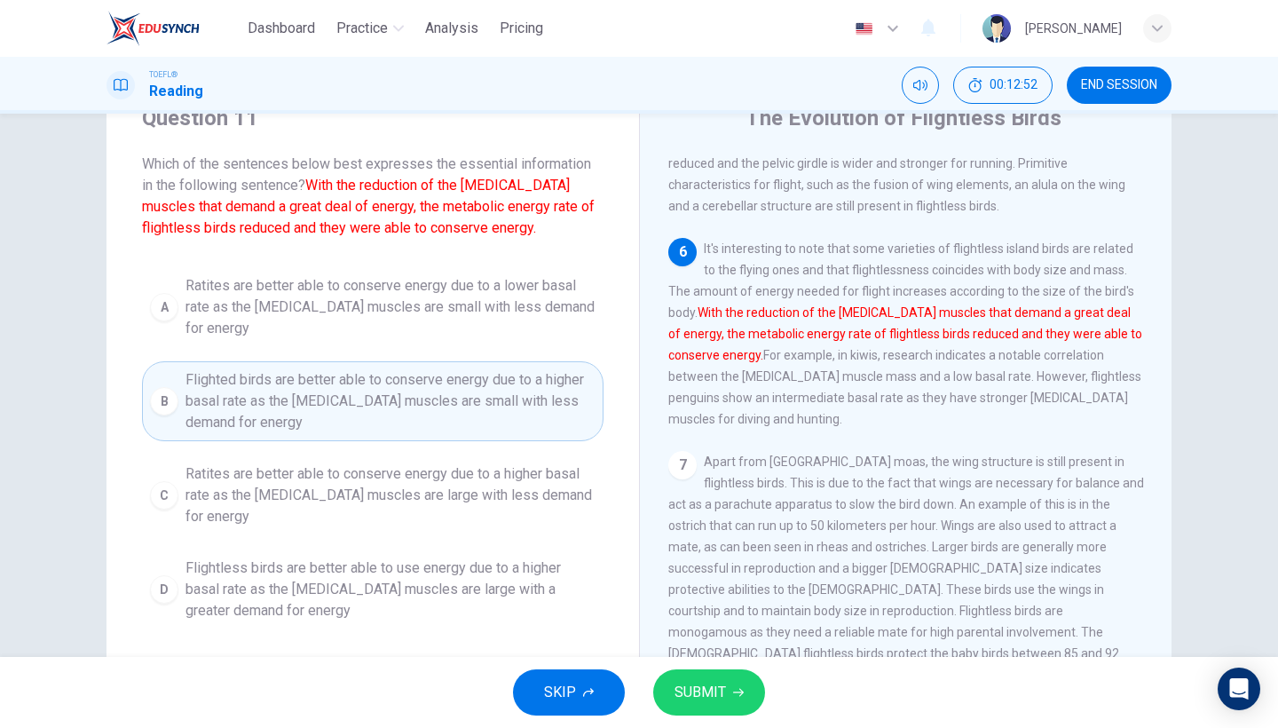
click at [701, 700] on span "SUBMIT" at bounding box center [699, 692] width 51 height 25
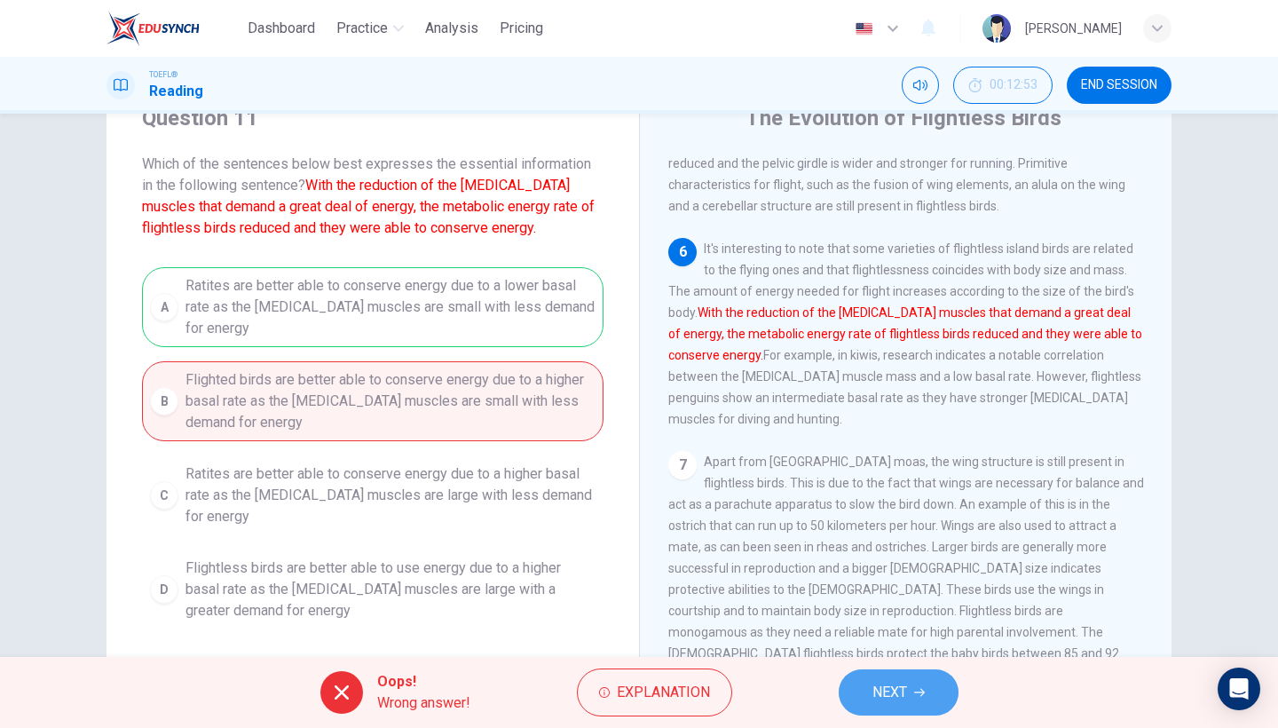
click at [925, 675] on button "NEXT" at bounding box center [899, 692] width 120 height 46
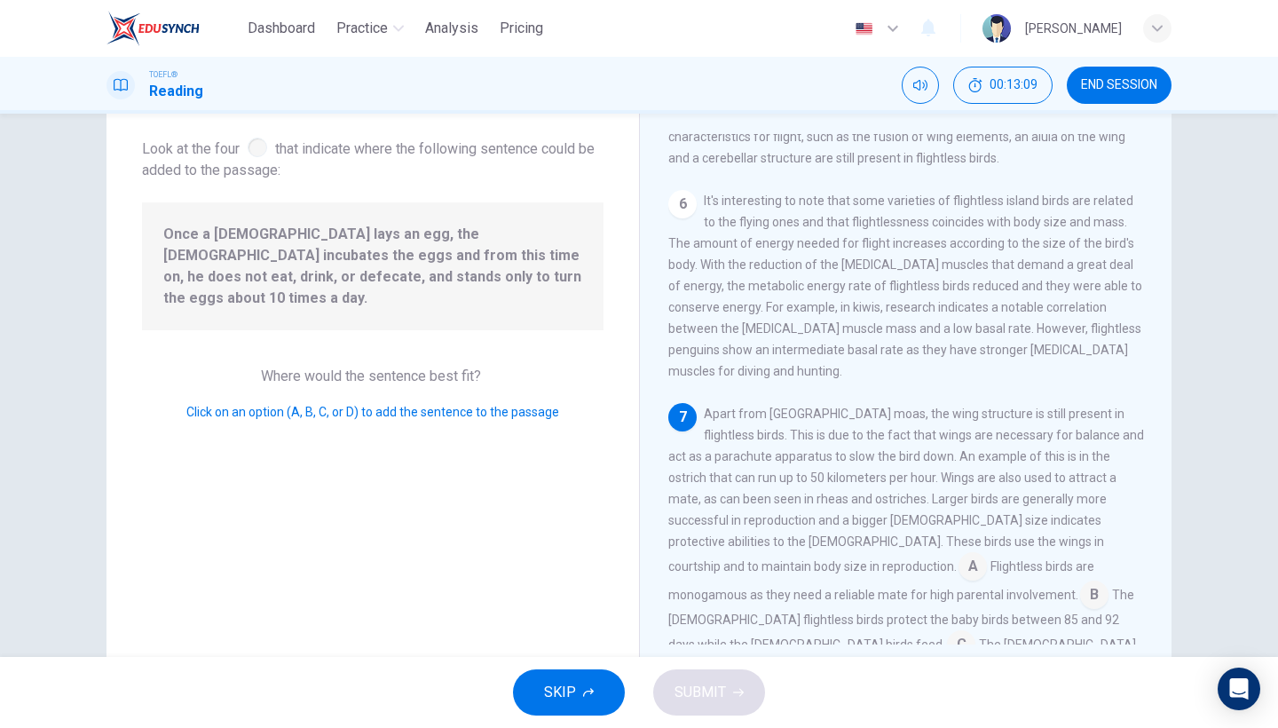
scroll to position [99, 0]
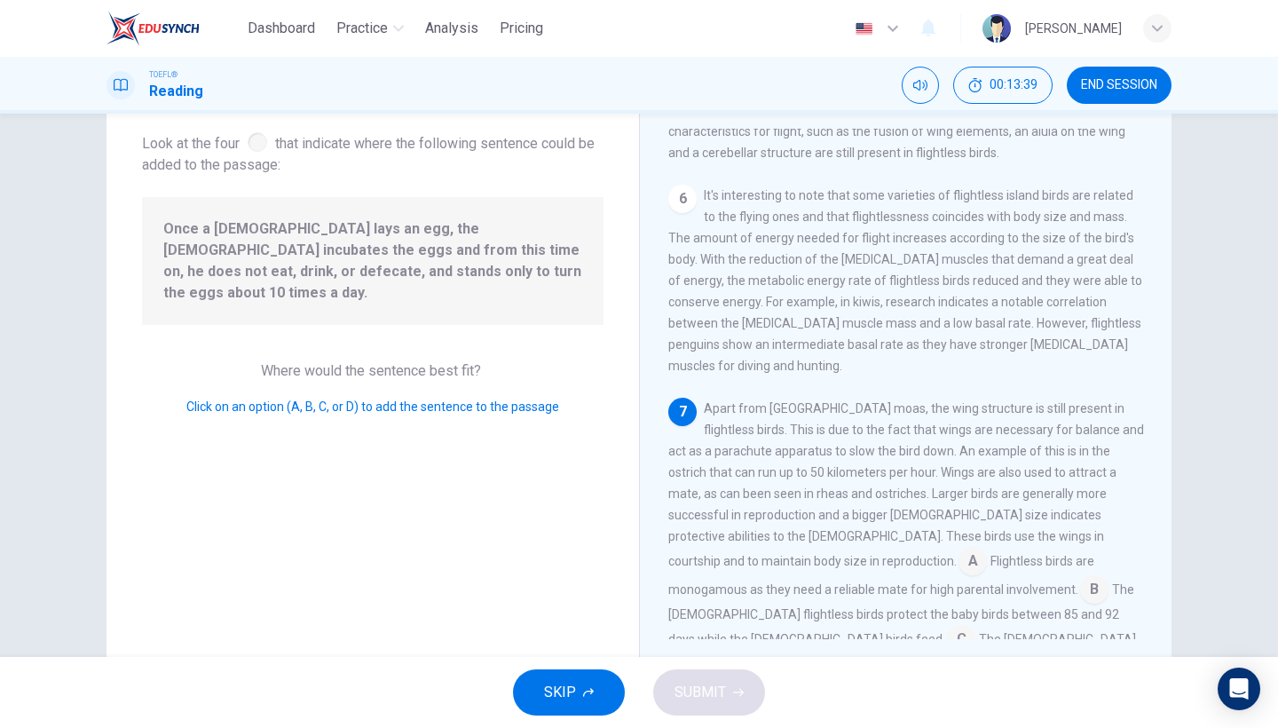
click at [947, 627] on input at bounding box center [961, 641] width 28 height 28
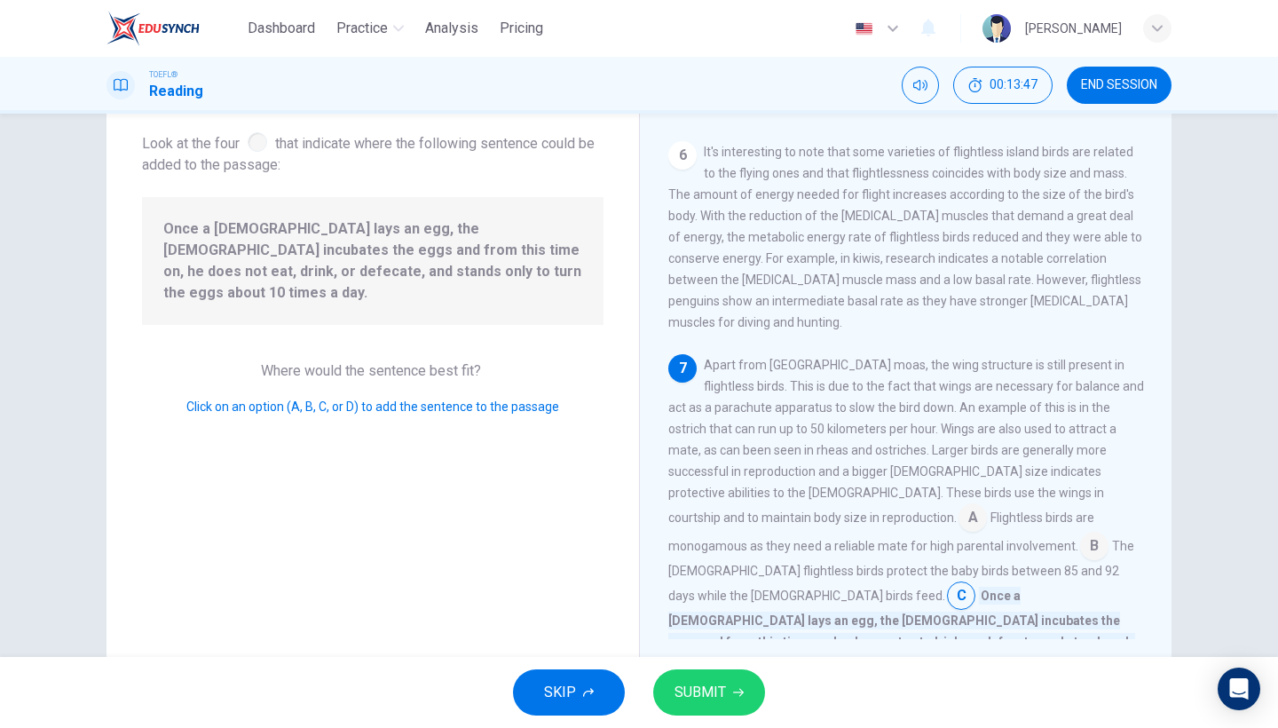
scroll to position [881, 0]
click at [963, 676] on input at bounding box center [977, 690] width 28 height 28
click at [947, 584] on input at bounding box center [961, 598] width 28 height 28
click at [709, 672] on button "SUBMIT" at bounding box center [709, 692] width 112 height 46
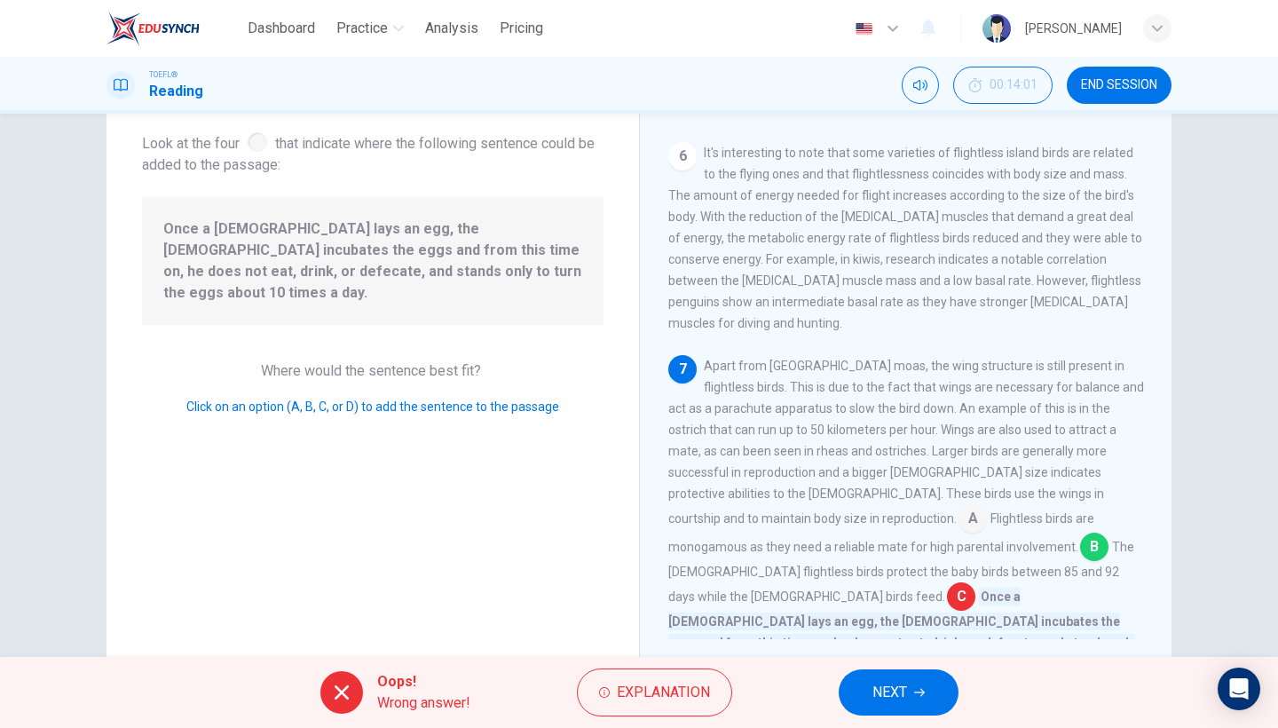
drag, startPoint x: 885, startPoint y: 677, endPoint x: 877, endPoint y: 684, distance: 10.7
click at [885, 677] on button "NEXT" at bounding box center [899, 692] width 120 height 46
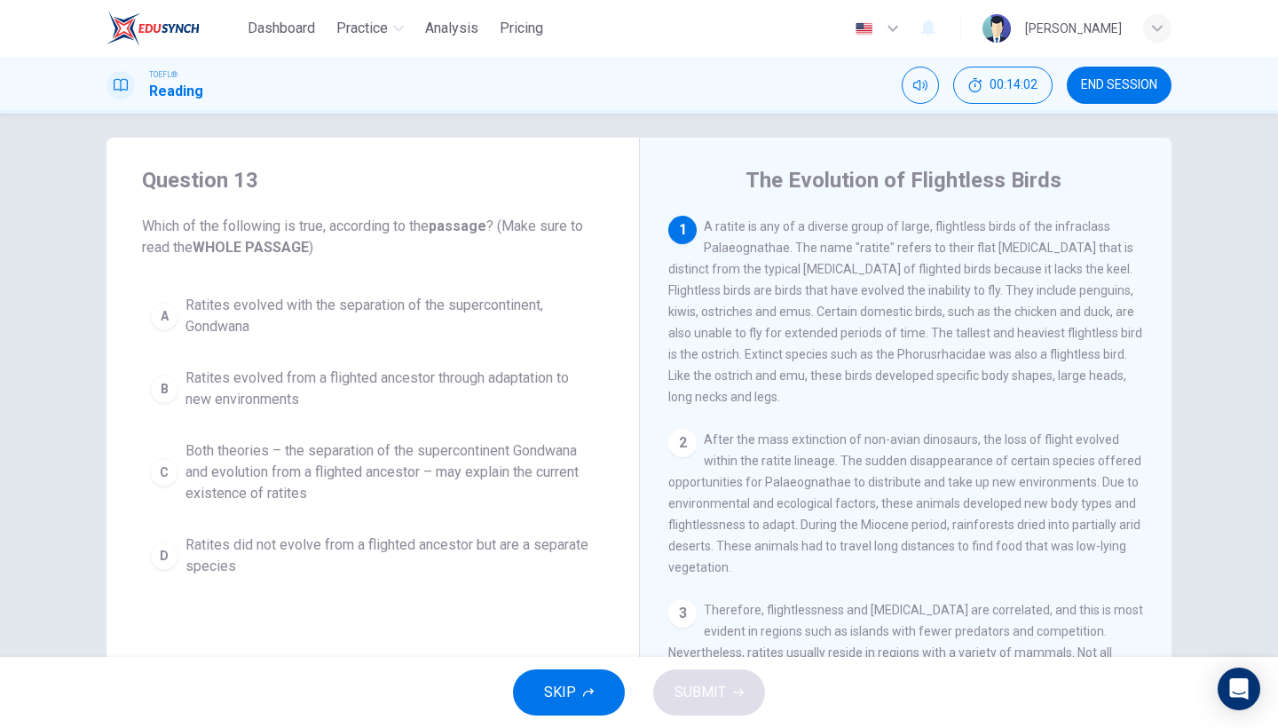
scroll to position [0, 0]
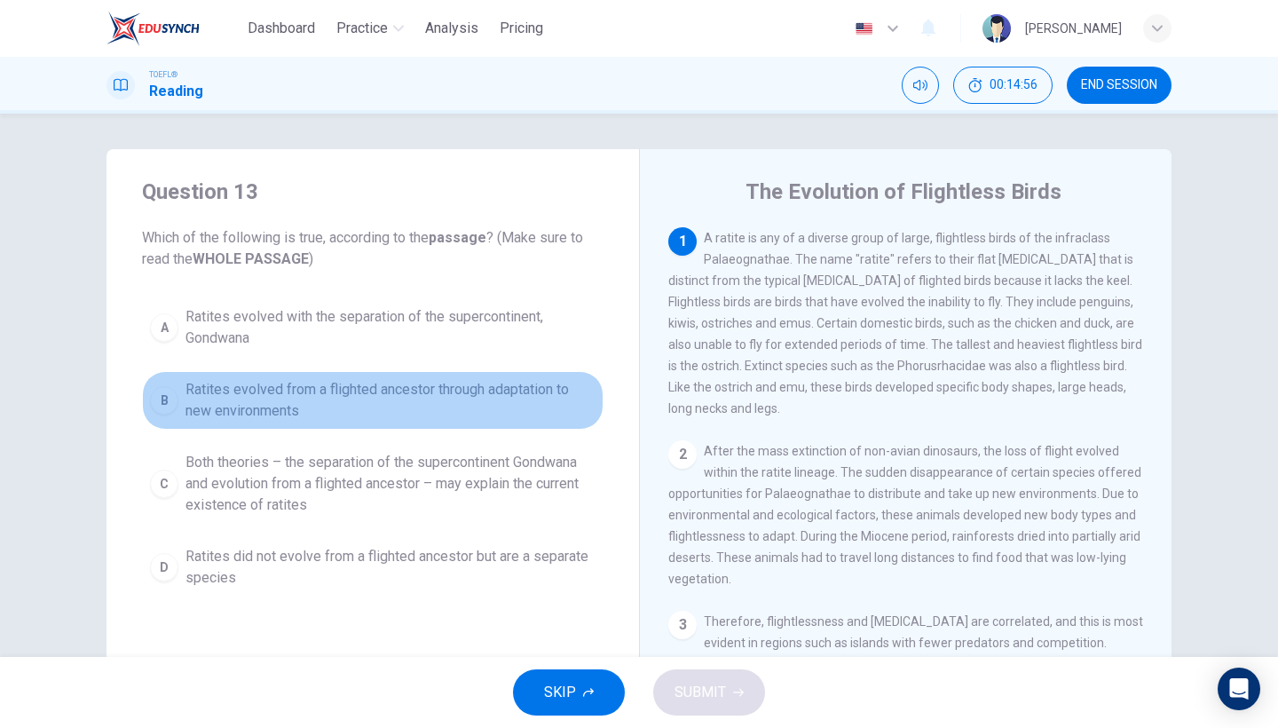
click at [475, 413] on span "Ratites evolved from a flighted ancestor through adaptation to new environments" at bounding box center [390, 400] width 410 height 43
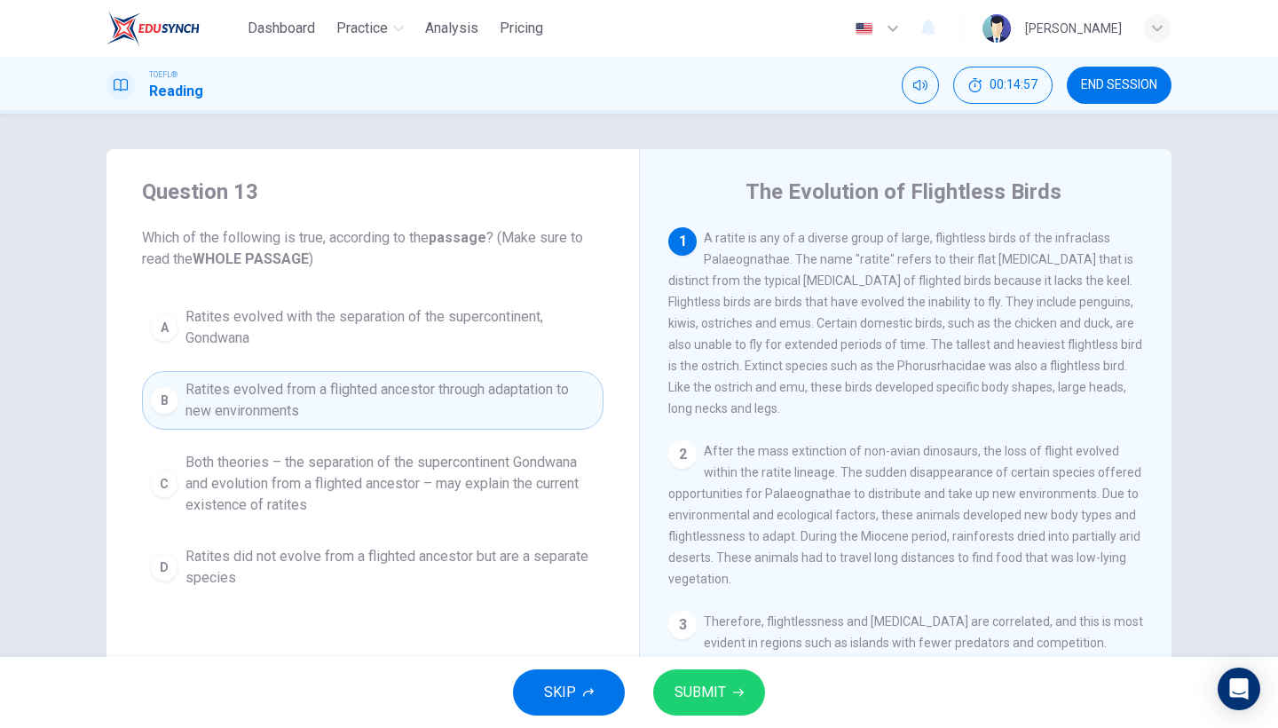
click at [680, 699] on span "SUBMIT" at bounding box center [699, 692] width 51 height 25
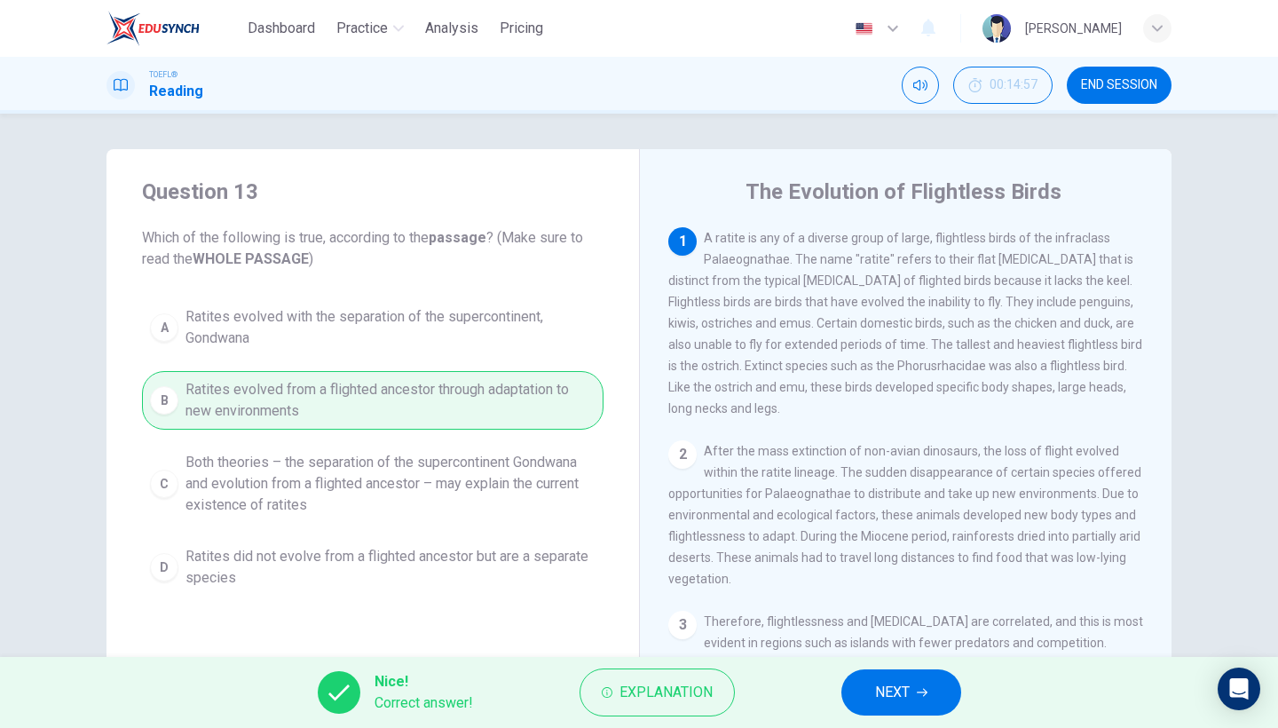
click at [863, 705] on button "NEXT" at bounding box center [901, 692] width 120 height 46
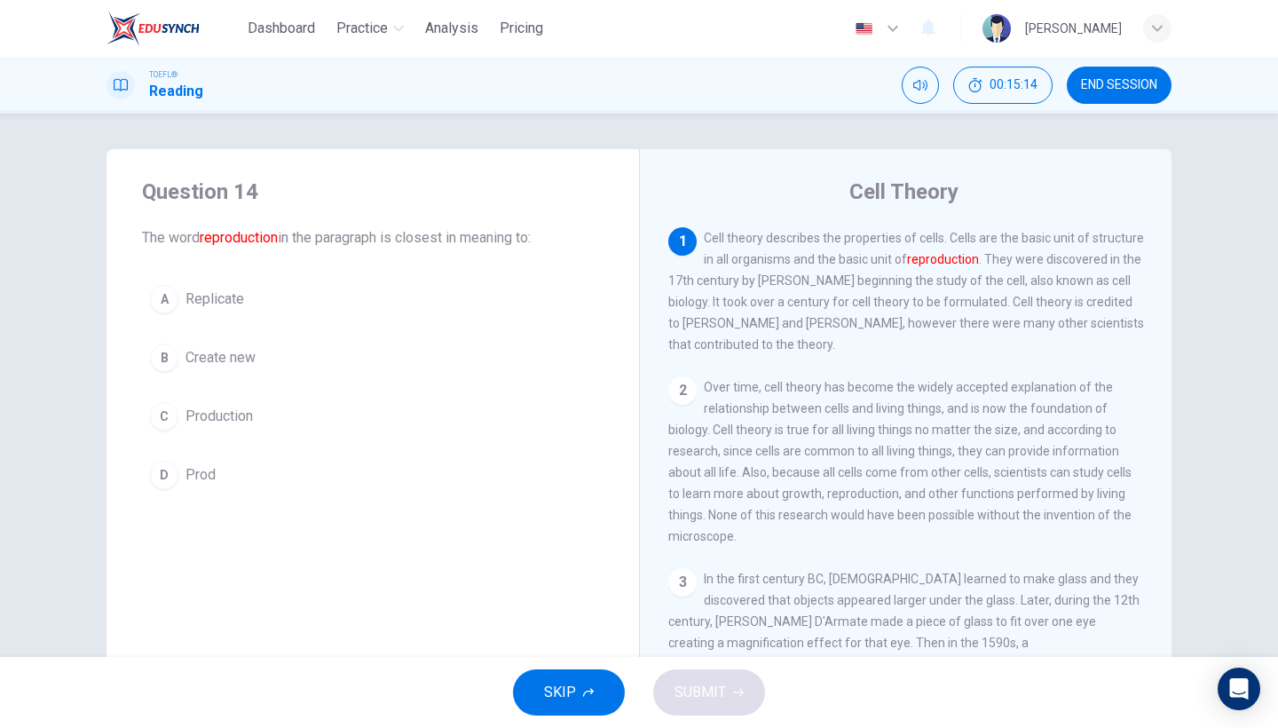
click at [241, 379] on button "B Create new" at bounding box center [372, 357] width 461 height 44
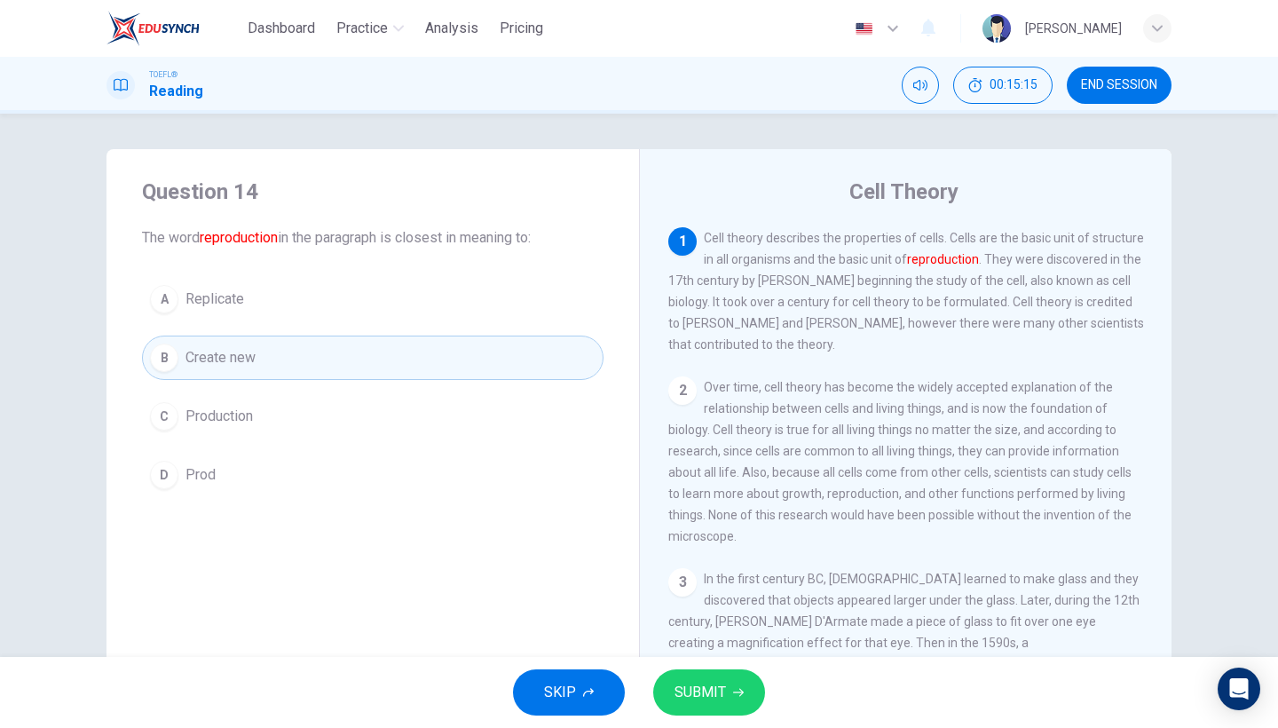
click at [711, 702] on span "SUBMIT" at bounding box center [699, 692] width 51 height 25
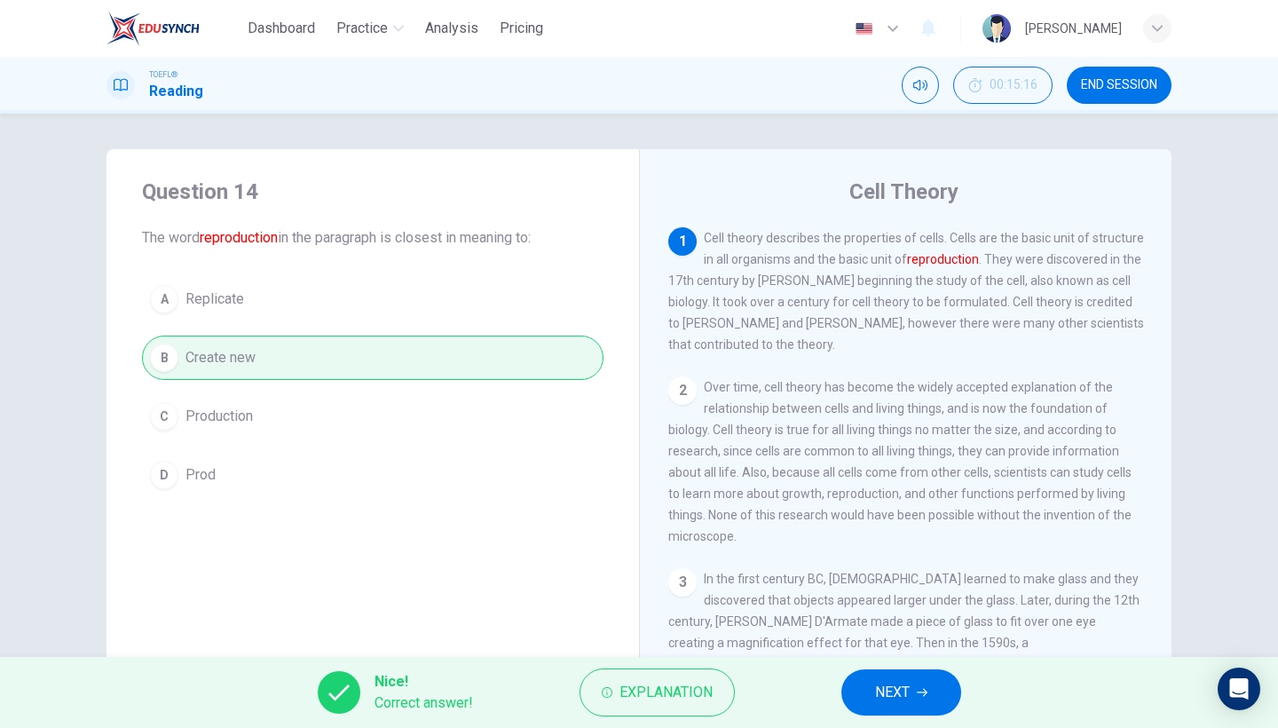
click at [895, 695] on span "NEXT" at bounding box center [892, 692] width 35 height 25
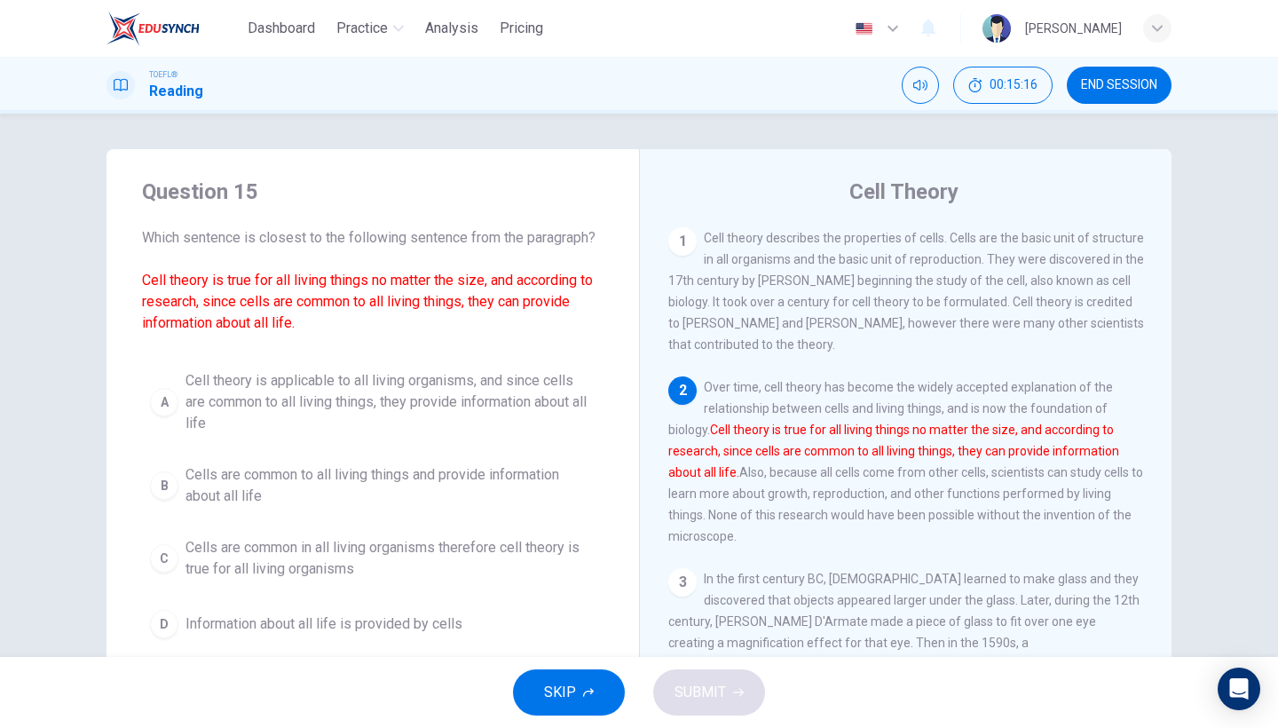
scroll to position [149, 0]
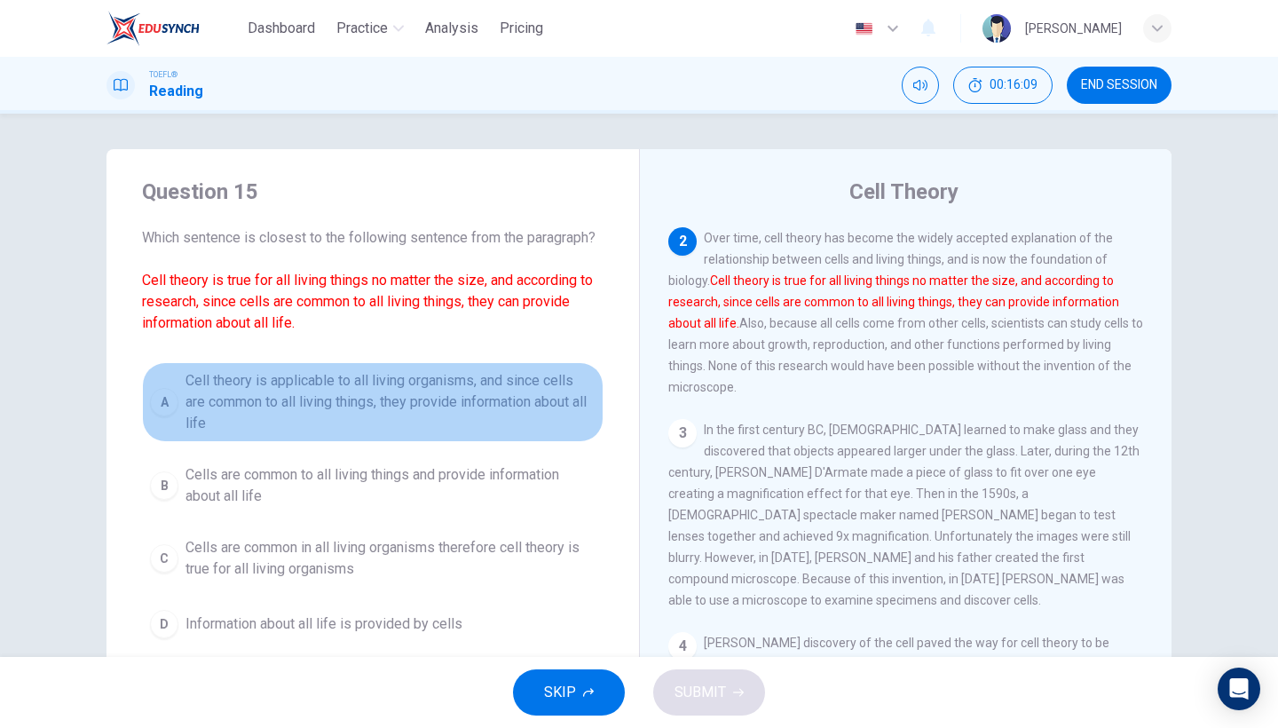
click at [485, 420] on span "Cell theory is applicable to all living organisms, and since cells are common t…" at bounding box center [390, 402] width 410 height 64
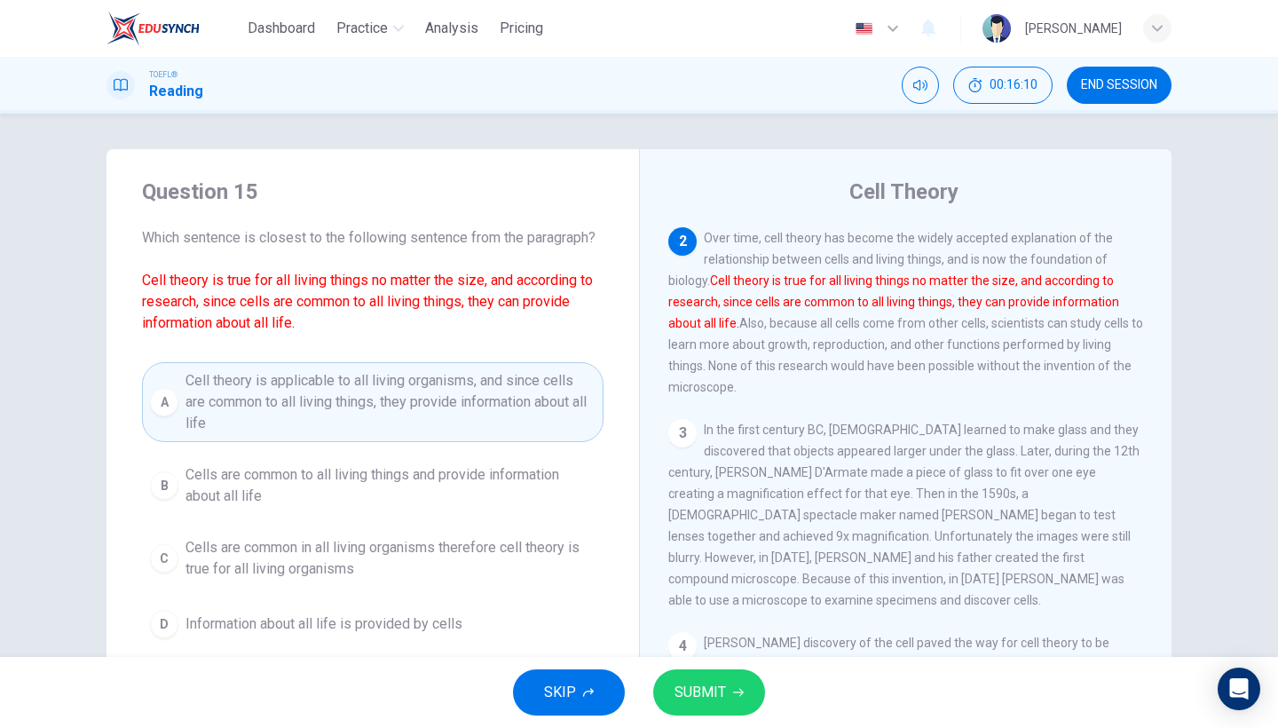
click at [709, 704] on span "SUBMIT" at bounding box center [699, 692] width 51 height 25
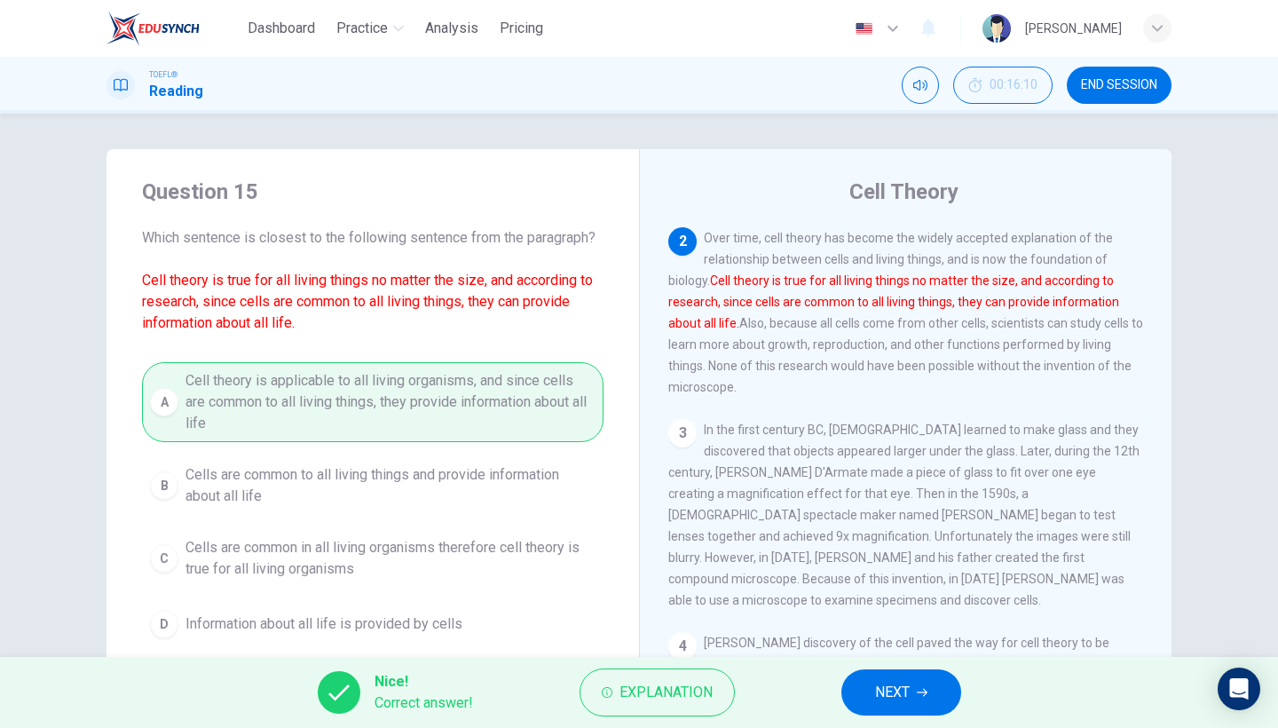
click at [935, 682] on button "NEXT" at bounding box center [901, 692] width 120 height 46
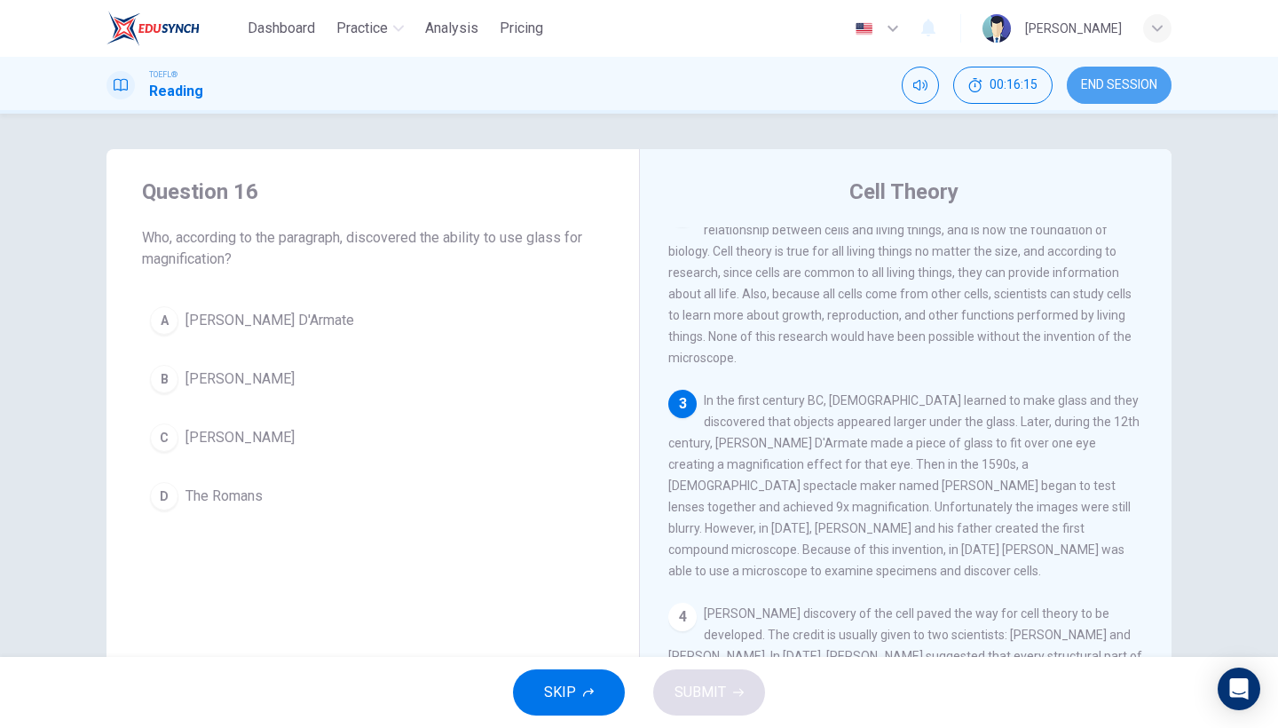
click at [1121, 89] on span "END SESSION" at bounding box center [1119, 85] width 76 height 14
